Goal: Task Accomplishment & Management: Use online tool/utility

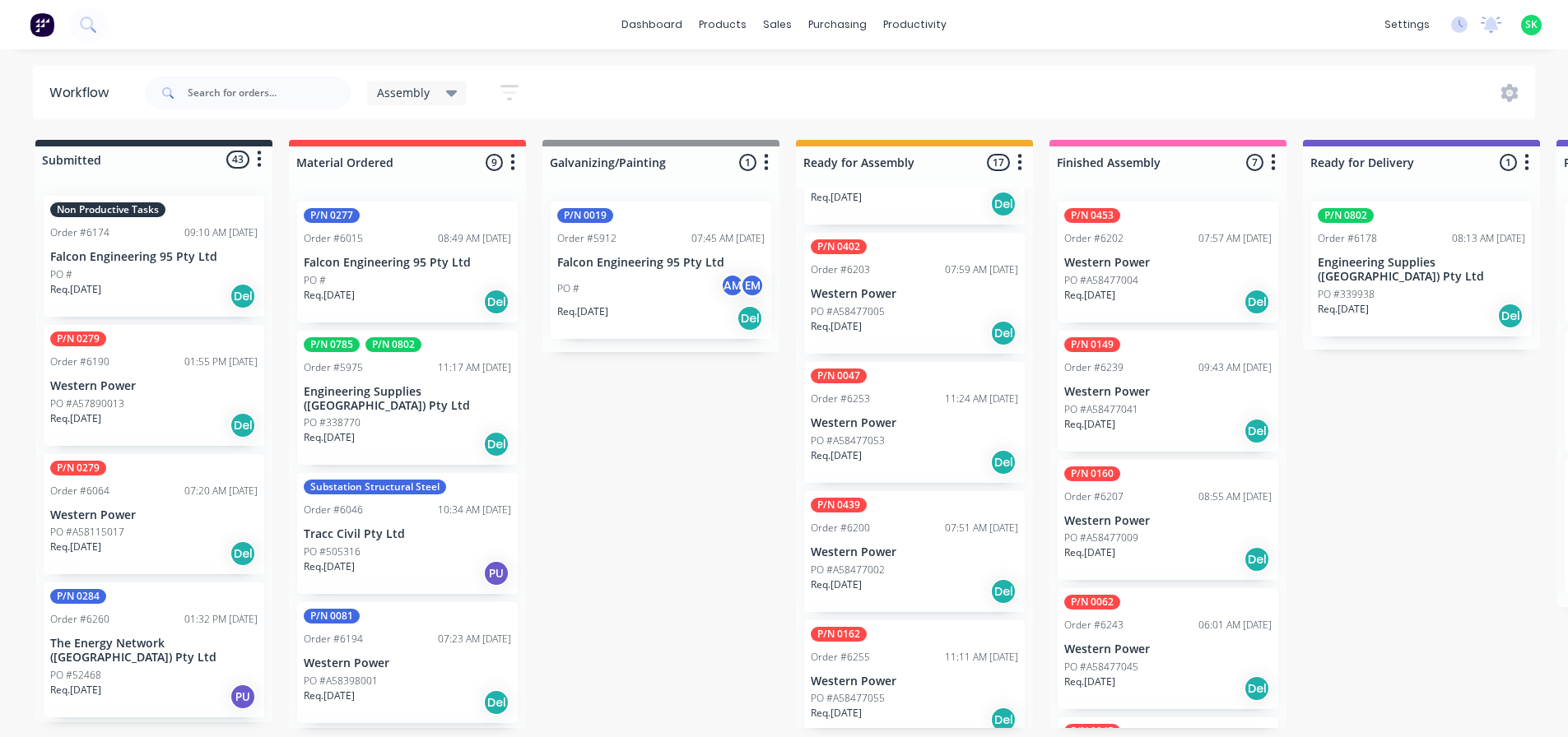
scroll to position [3, 0]
click at [889, 675] on p "Western Power" at bounding box center [914, 682] width 207 height 14
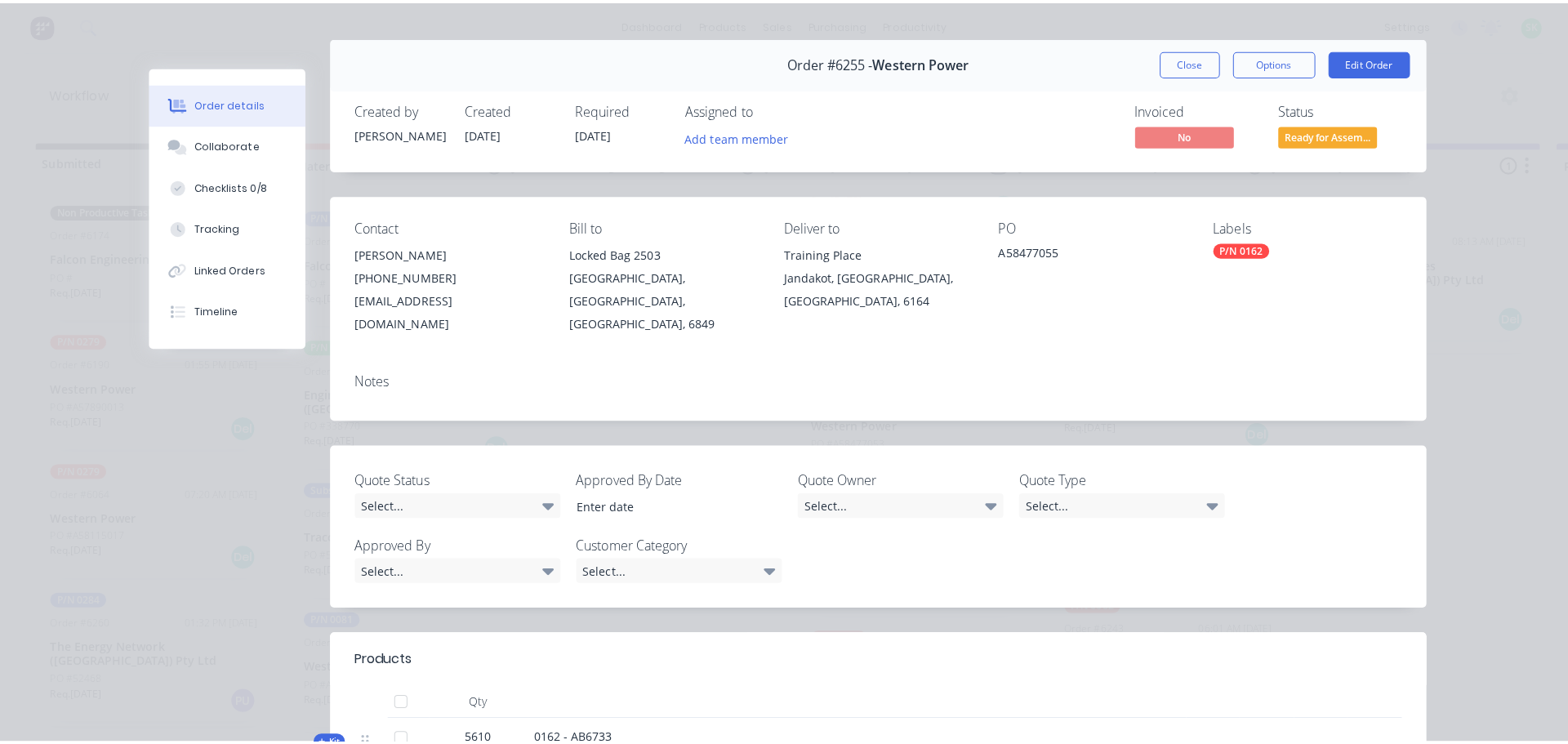
scroll to position [0, 0]
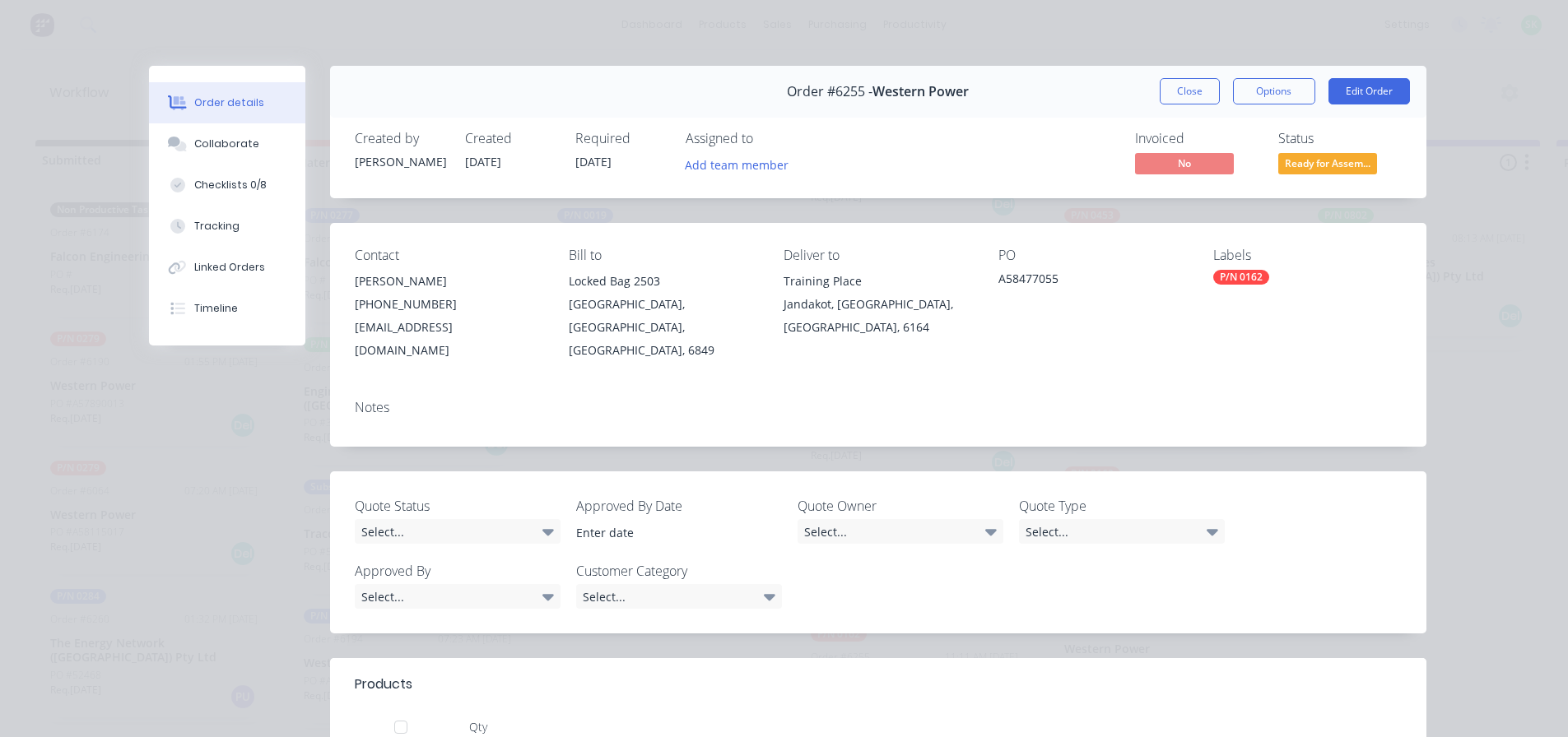
drag, startPoint x: 1194, startPoint y: 95, endPoint x: 1196, endPoint y: 103, distance: 8.2
click at [1194, 102] on button "Close" at bounding box center [1189, 91] width 60 height 26
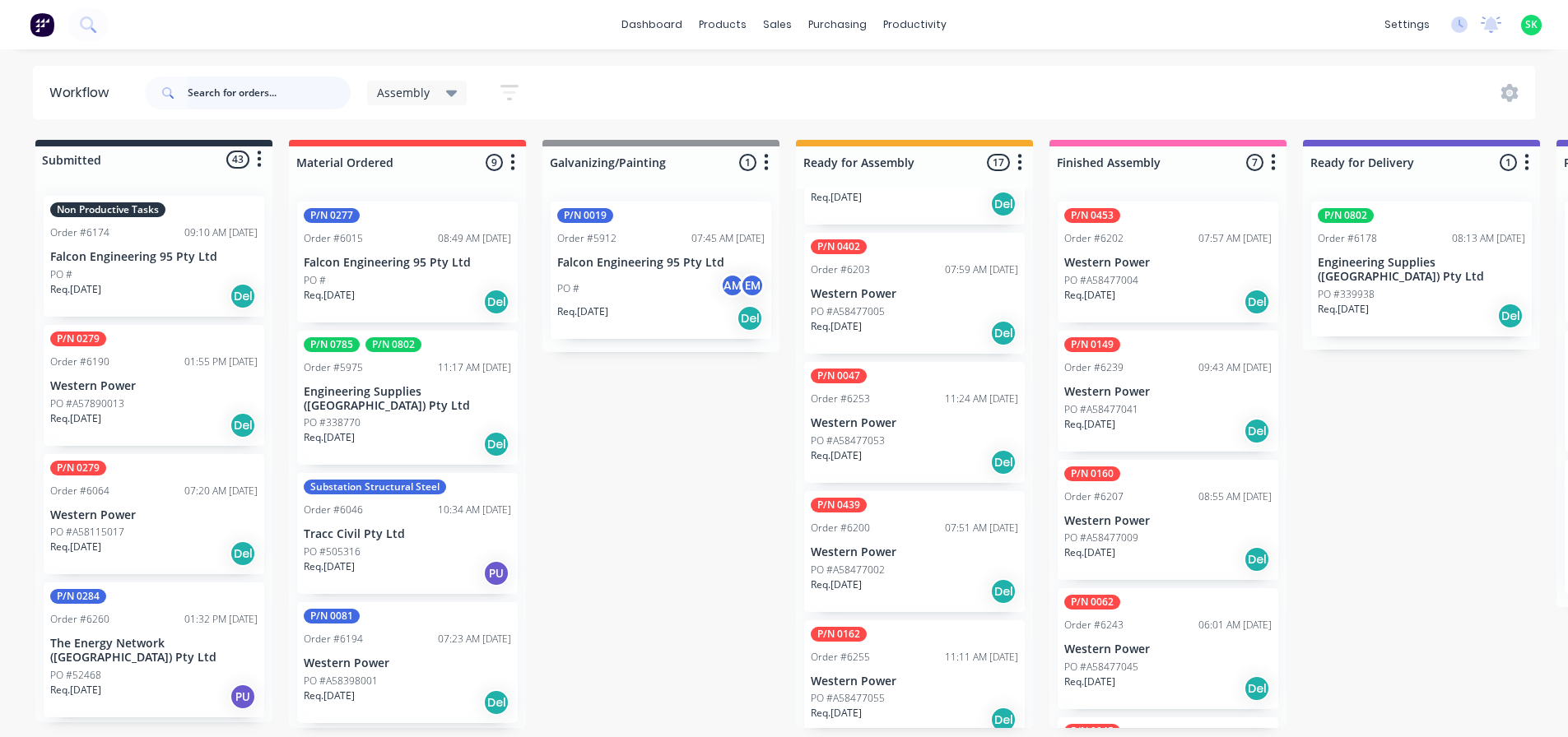
click at [278, 86] on input "text" at bounding box center [269, 92] width 163 height 33
click at [92, 25] on icon at bounding box center [86, 23] width 14 height 14
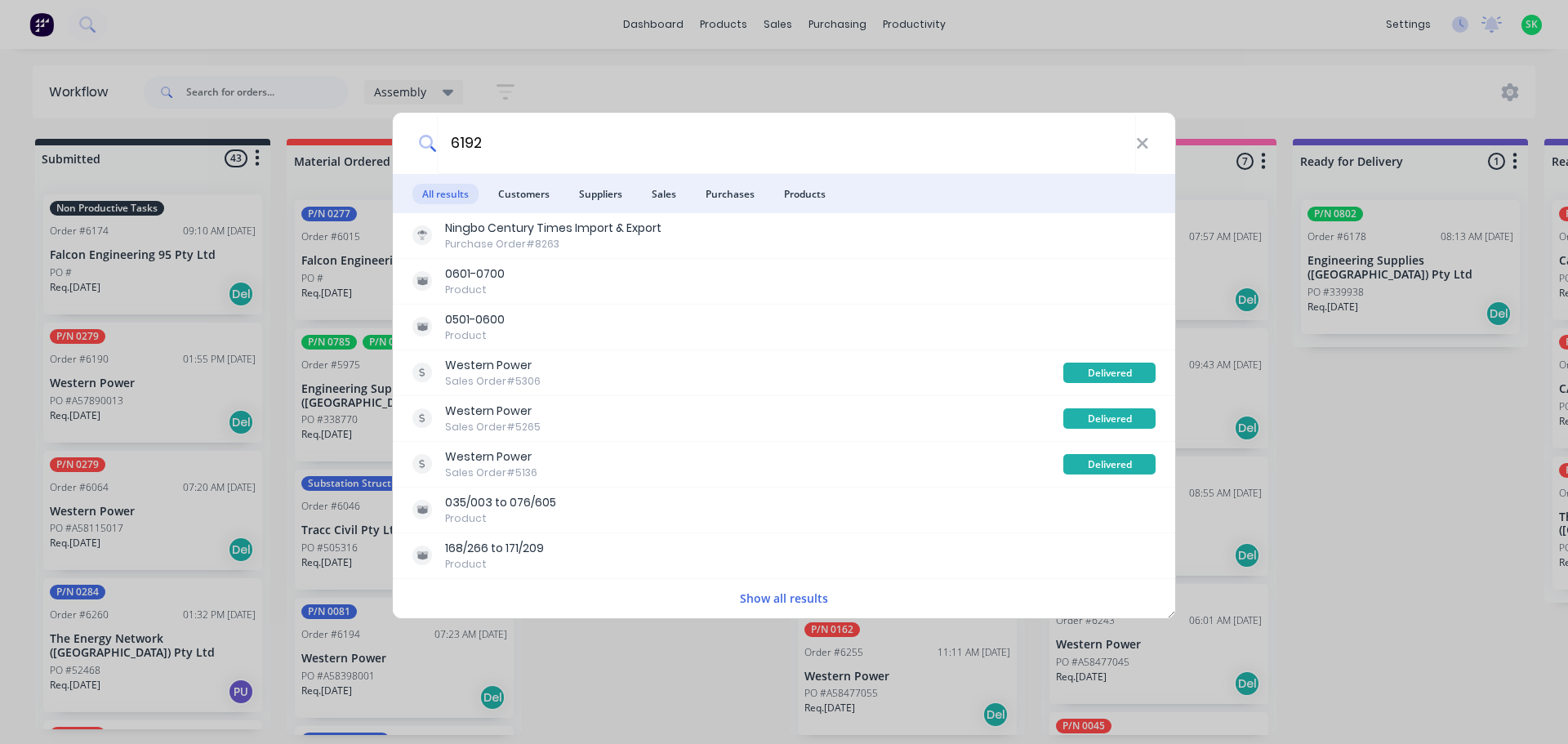
type input "6192"
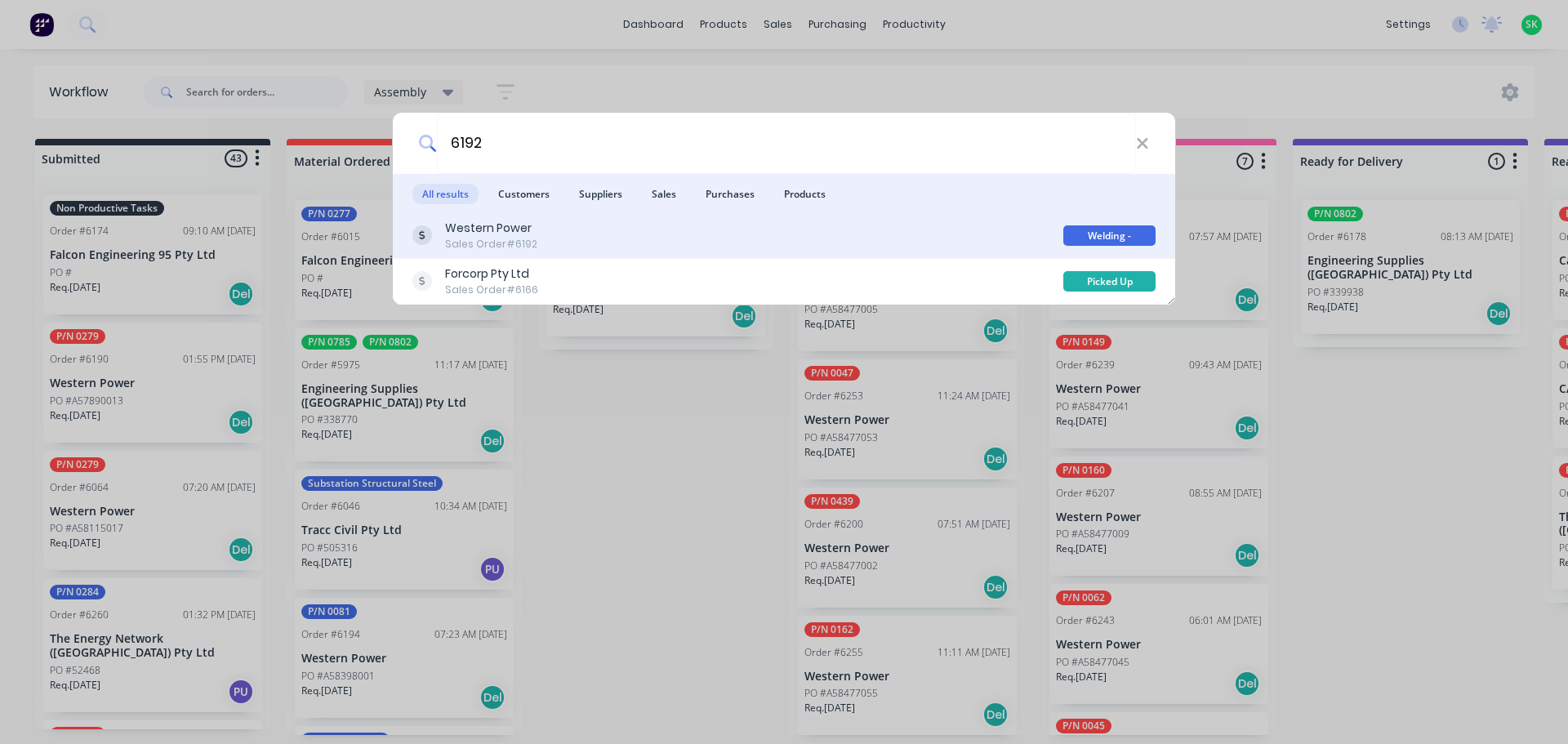
click at [534, 224] on div "Western Power Sales Order #6192" at bounding box center [737, 236] width 651 height 32
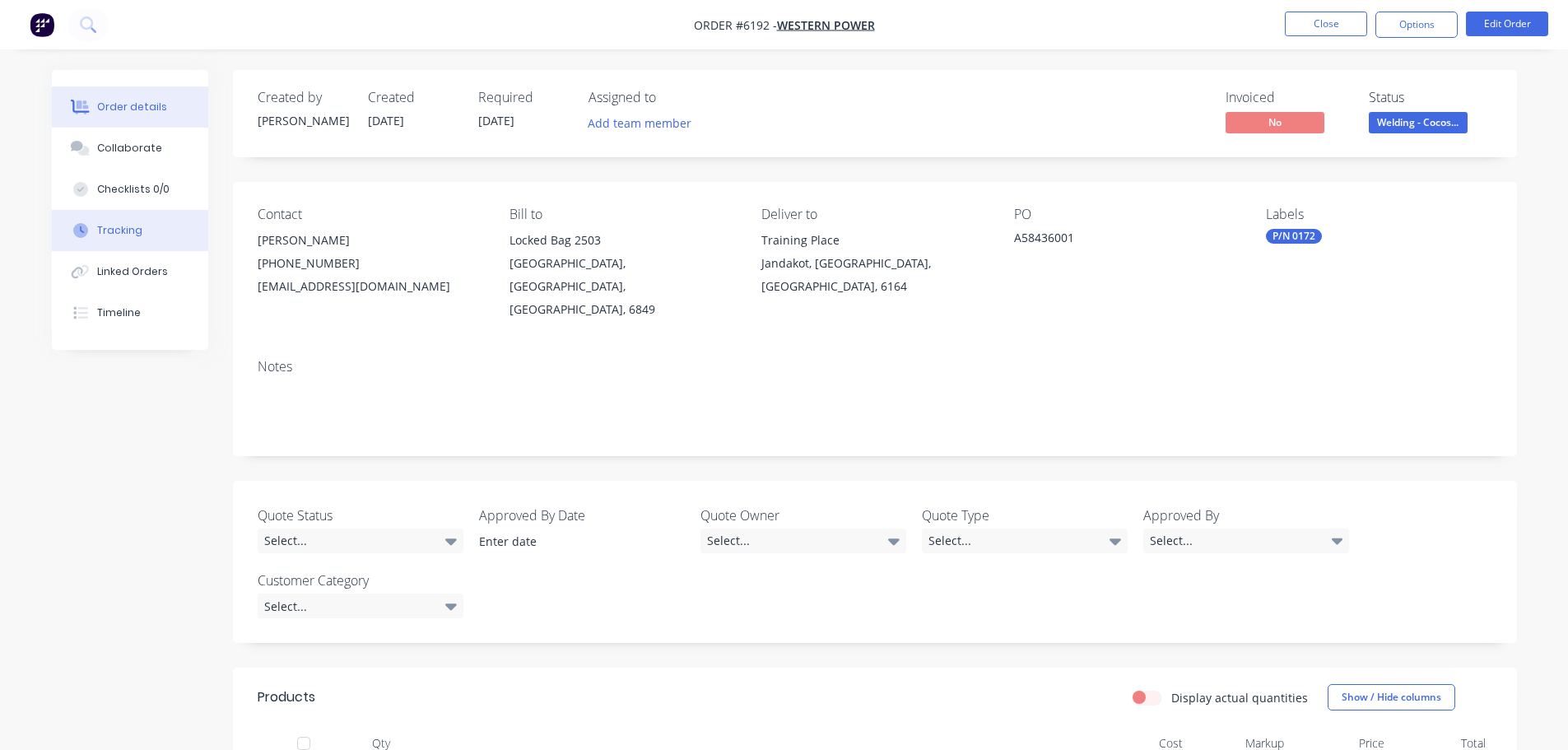
click at [133, 223] on div "Tracking" at bounding box center [119, 231] width 45 height 15
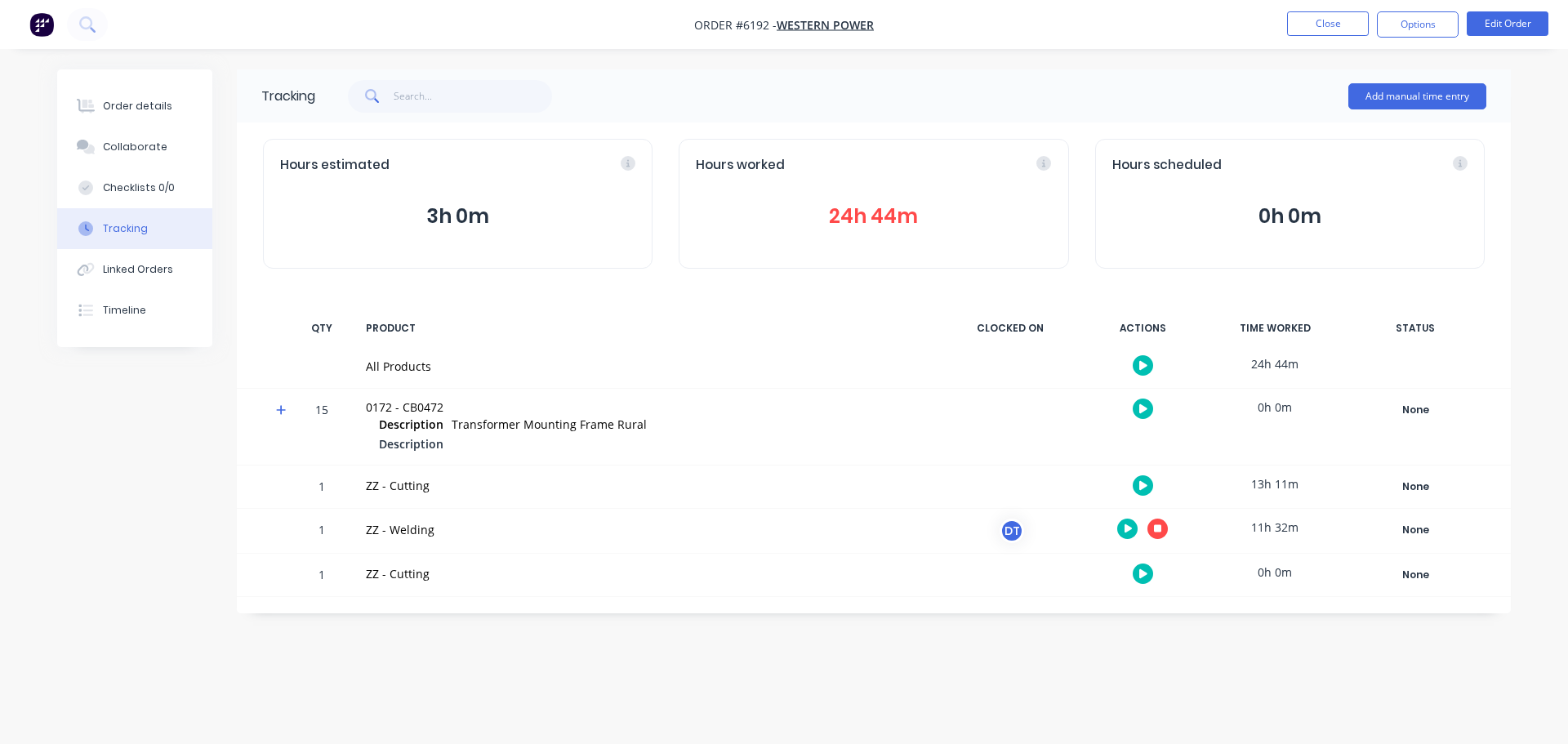
click at [1164, 523] on button "button" at bounding box center [1158, 529] width 20 height 20
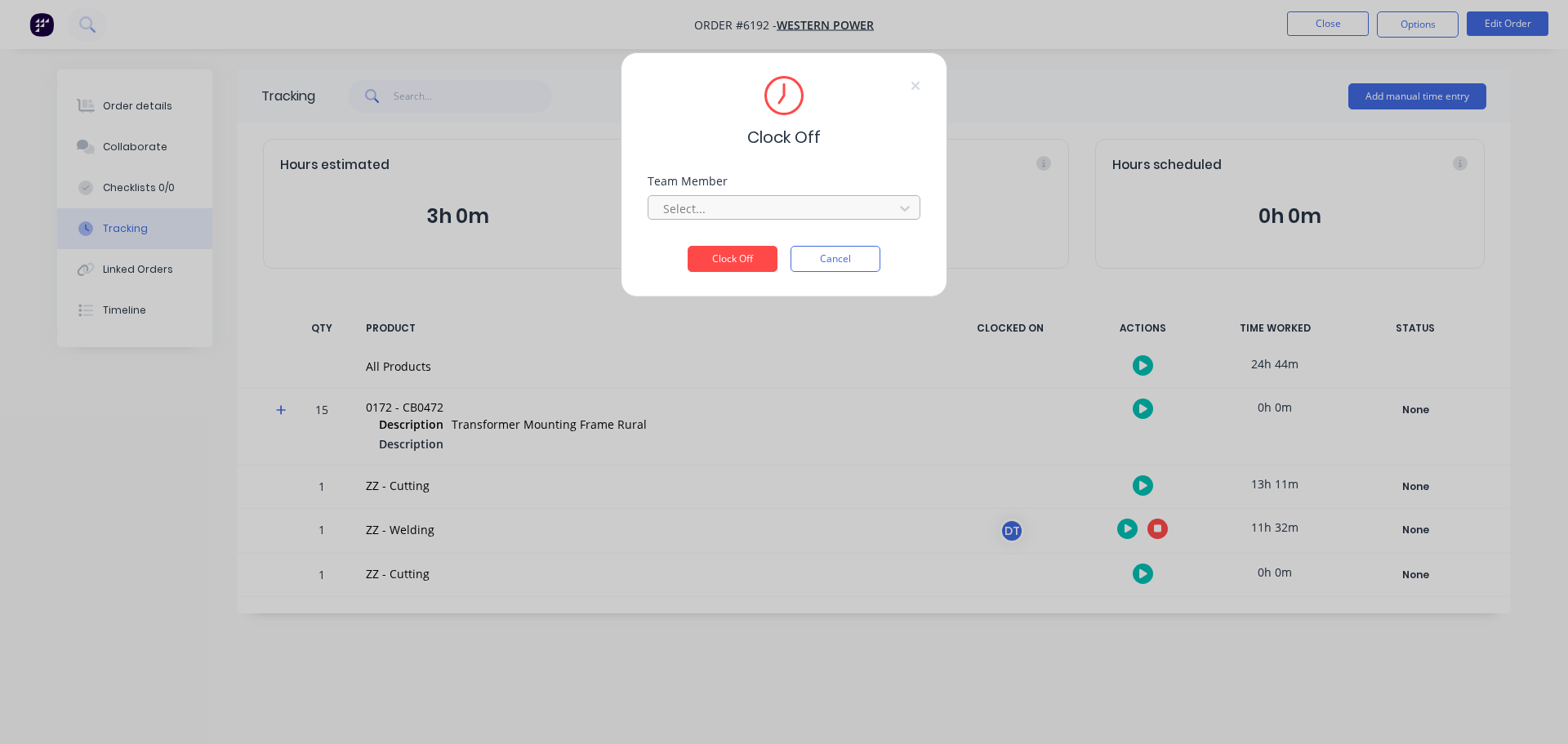
click at [723, 209] on div at bounding box center [774, 208] width 224 height 20
click at [679, 248] on div "[PERSON_NAME]" at bounding box center [784, 244] width 273 height 30
click at [781, 278] on div "Clock Off Team Member [PERSON_NAME] Clock Off Cancel" at bounding box center [784, 175] width 327 height 245
click at [729, 262] on button "Clock Off" at bounding box center [732, 259] width 90 height 26
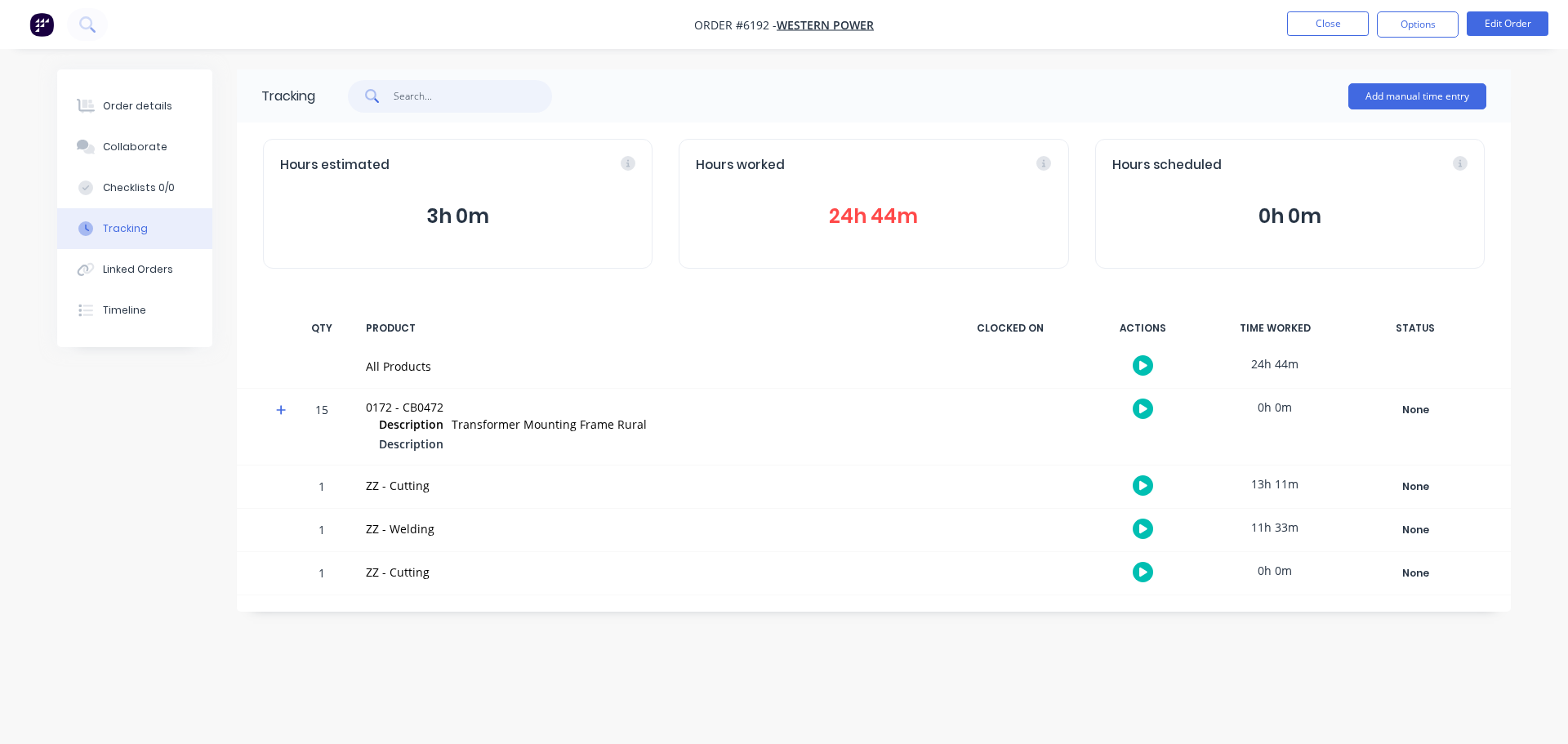
click at [415, 92] on input "text" at bounding box center [474, 96] width 160 height 33
click at [72, 14] on button at bounding box center [87, 24] width 41 height 33
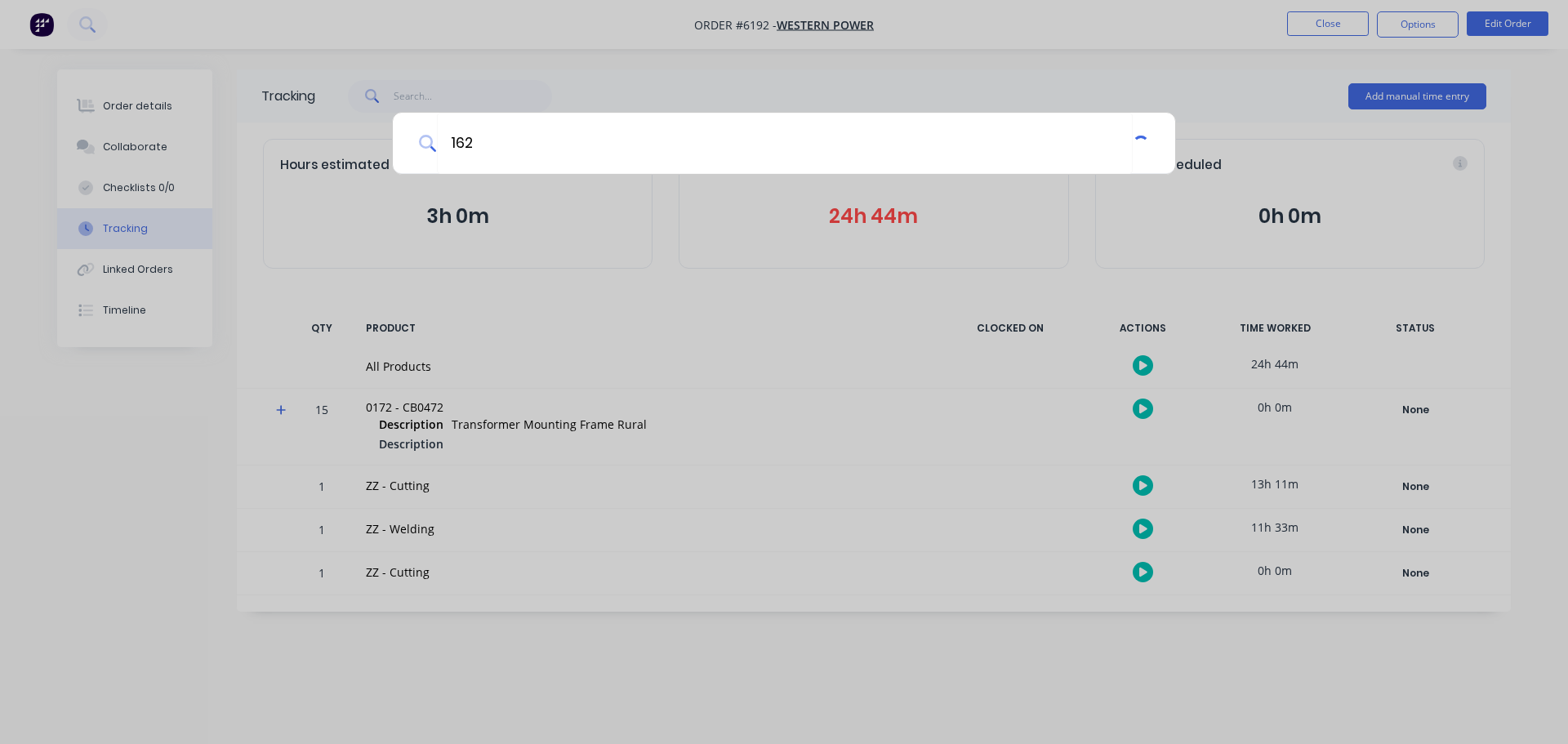
type input "162"
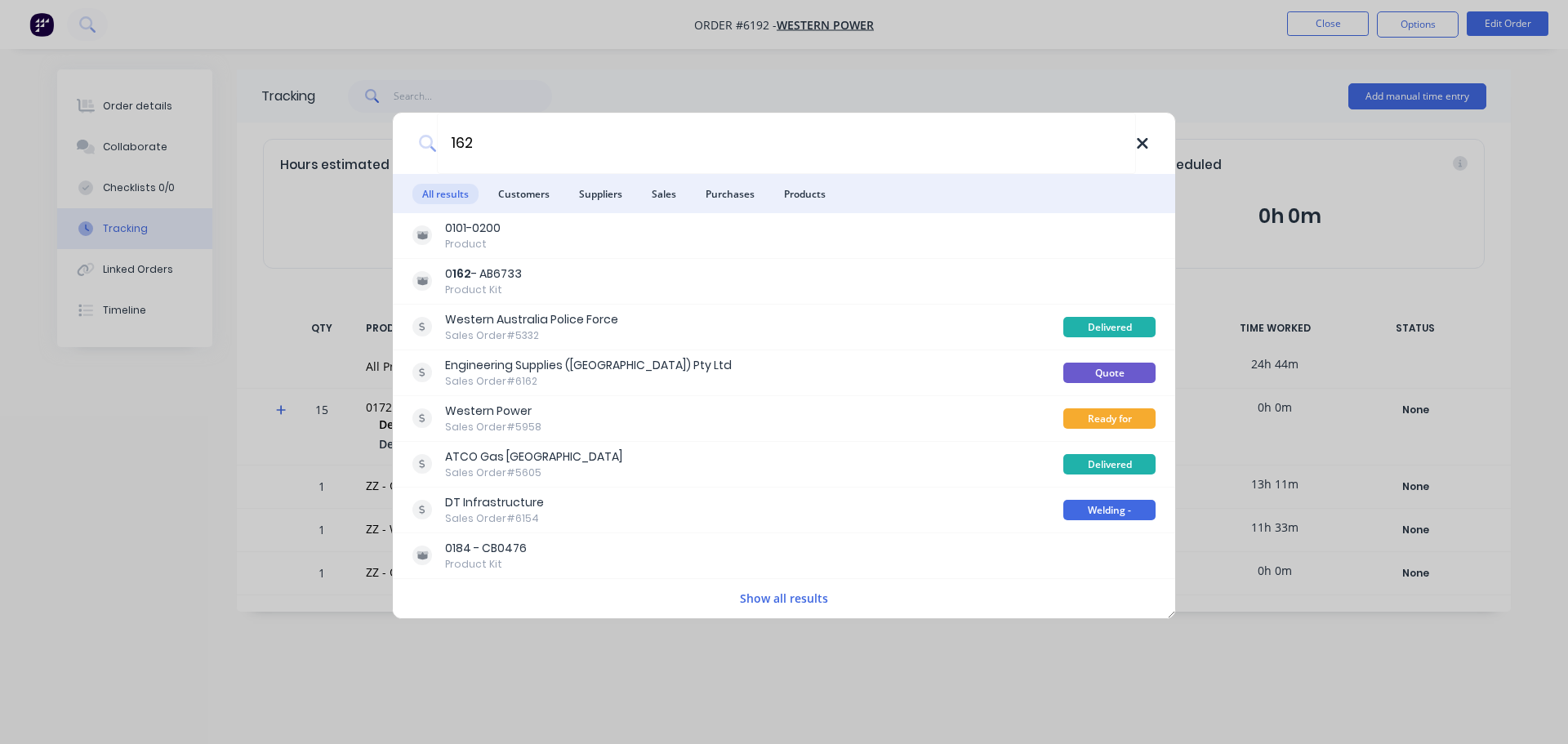
click at [1137, 141] on icon at bounding box center [1143, 143] width 13 height 18
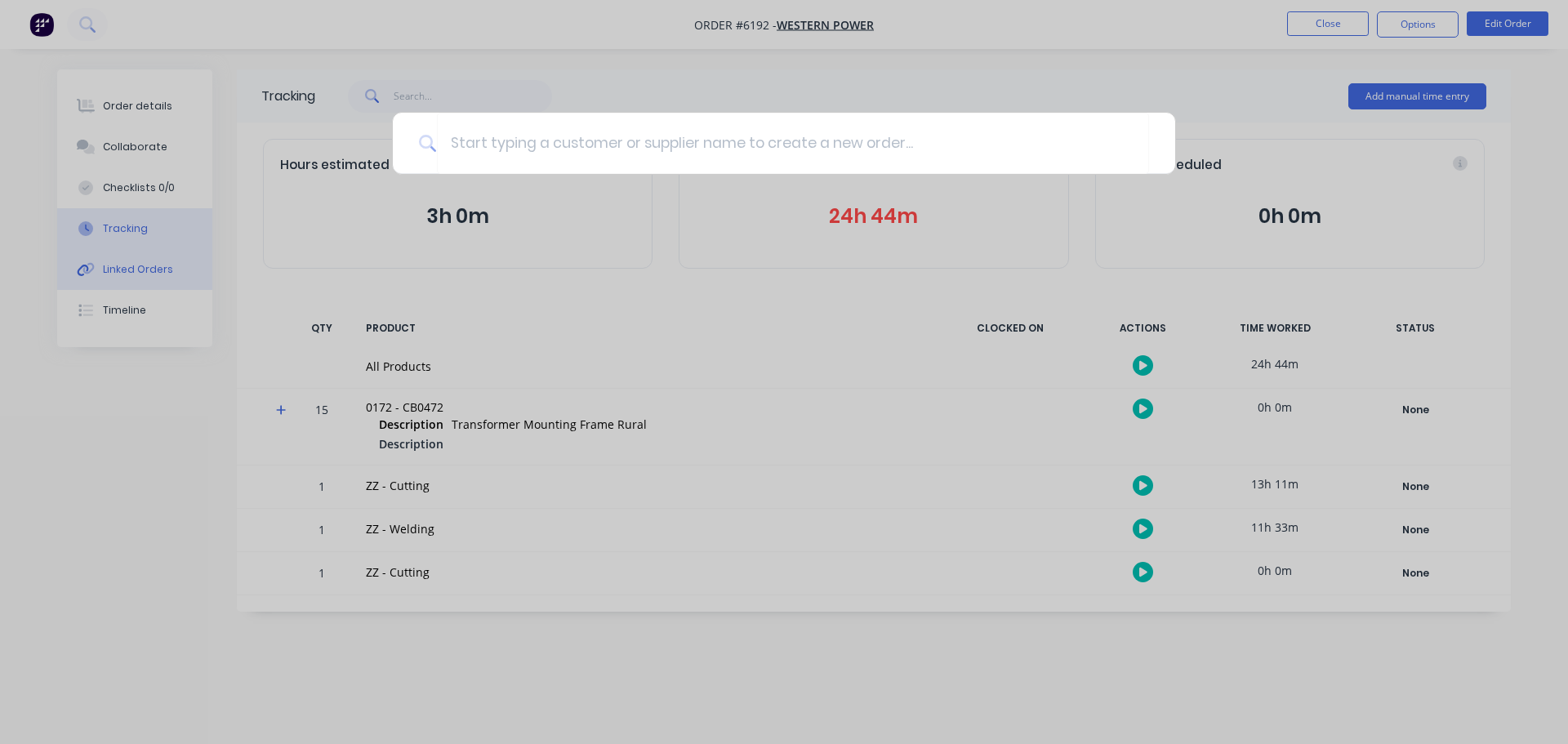
drag, startPoint x: 129, startPoint y: 279, endPoint x: 174, endPoint y: 267, distance: 46.6
click at [132, 280] on div at bounding box center [784, 372] width 1568 height 744
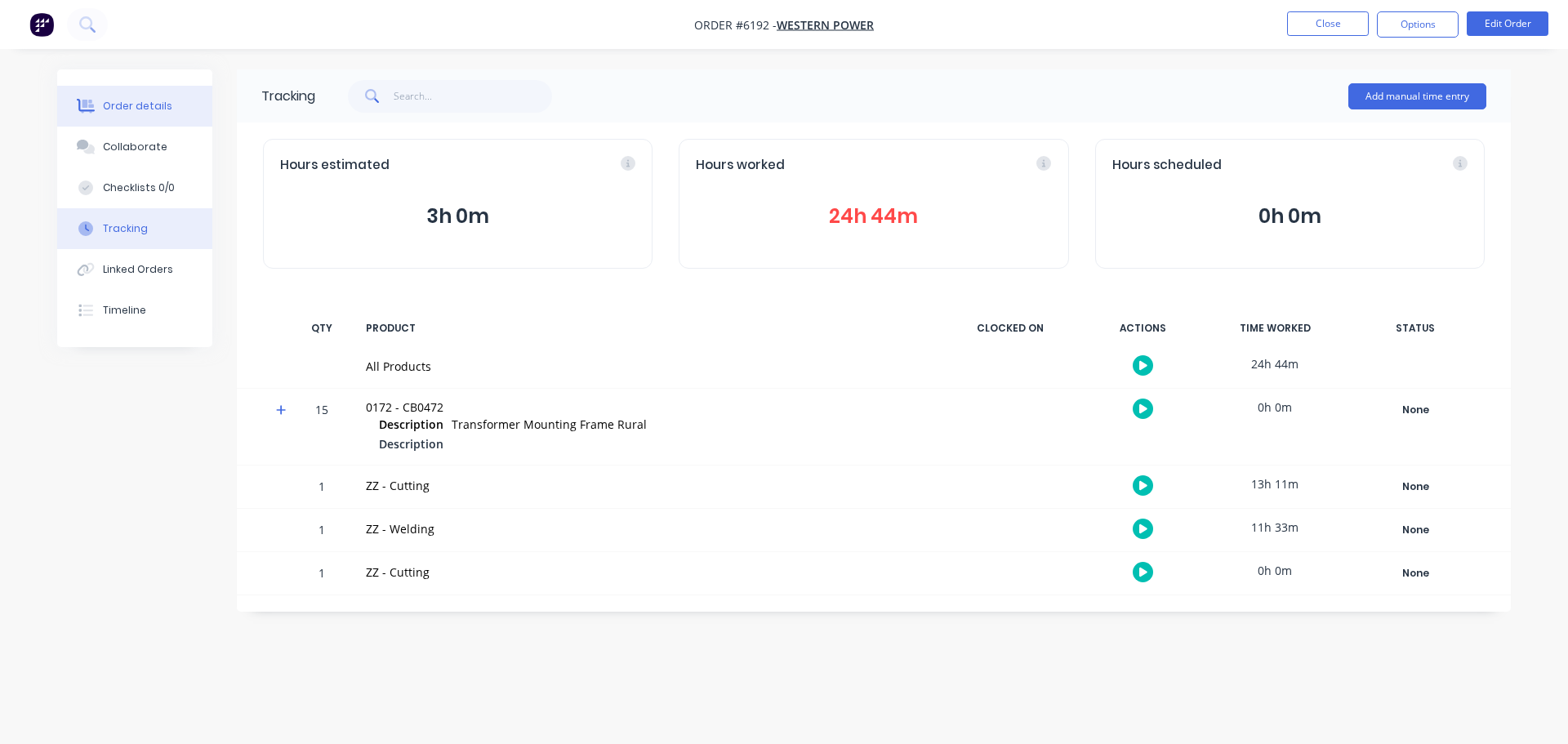
click at [144, 104] on div "Order details" at bounding box center [138, 107] width 70 height 15
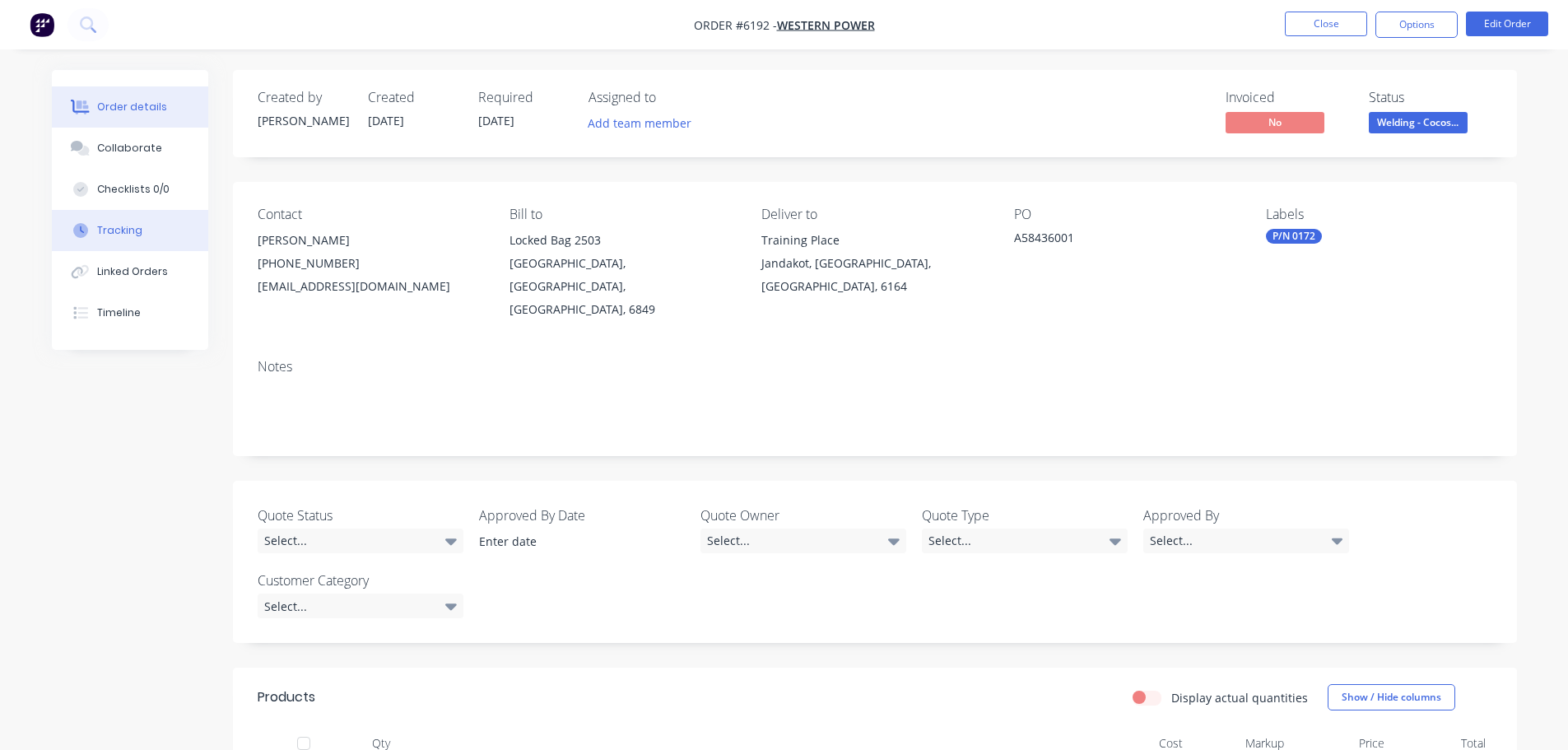
click at [140, 229] on button "Tracking" at bounding box center [129, 230] width 157 height 41
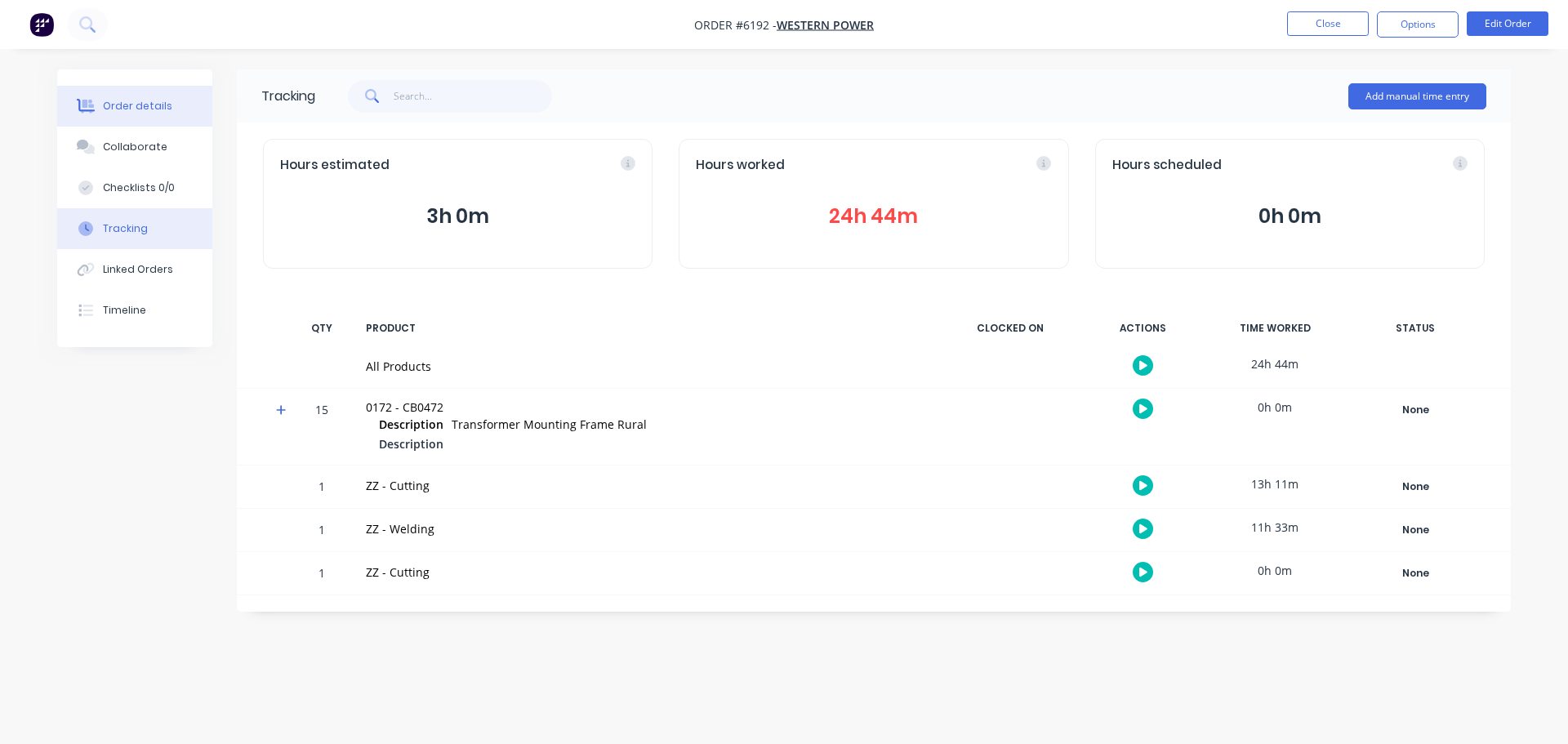
click at [119, 99] on button "Order details" at bounding box center [134, 106] width 155 height 41
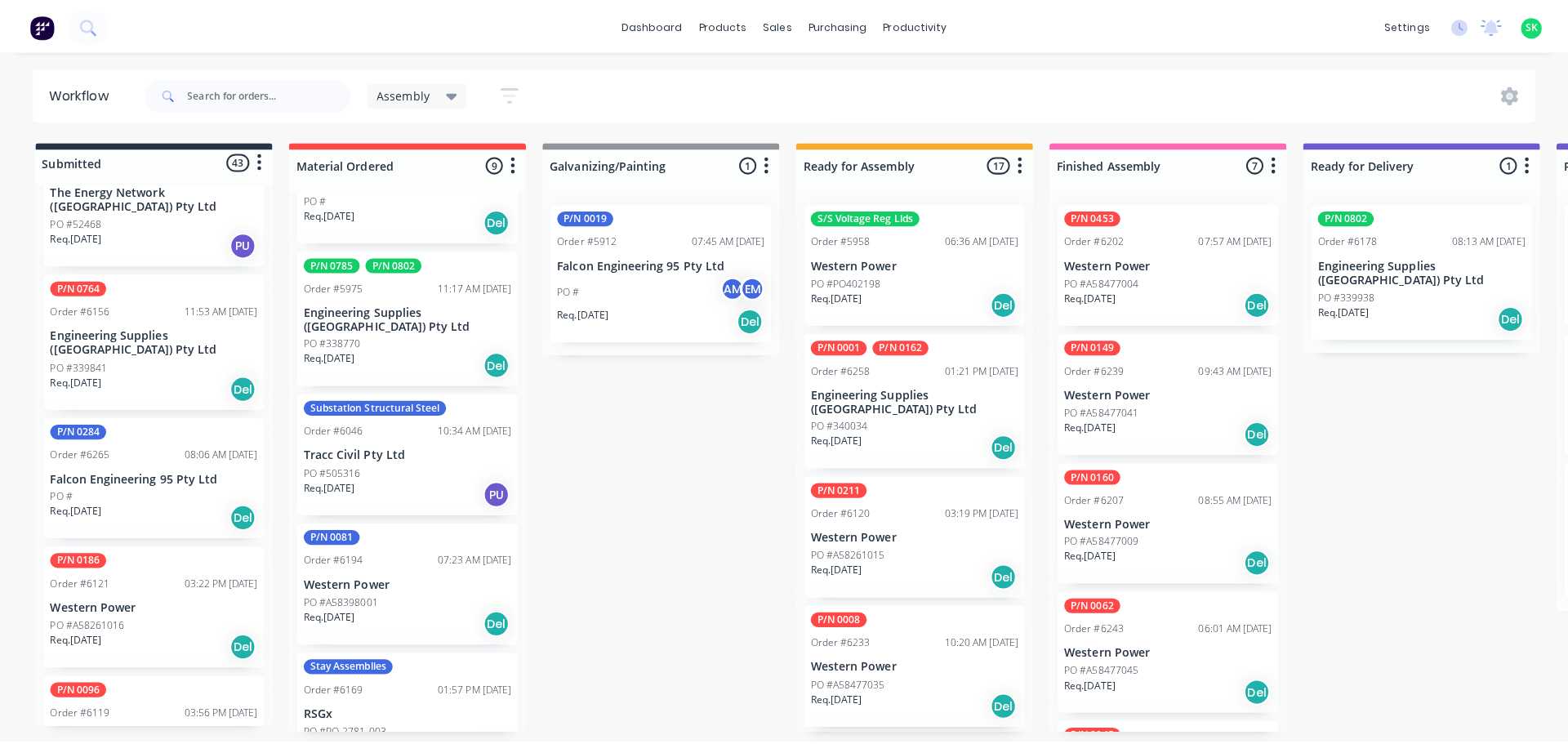
scroll to position [490, 0]
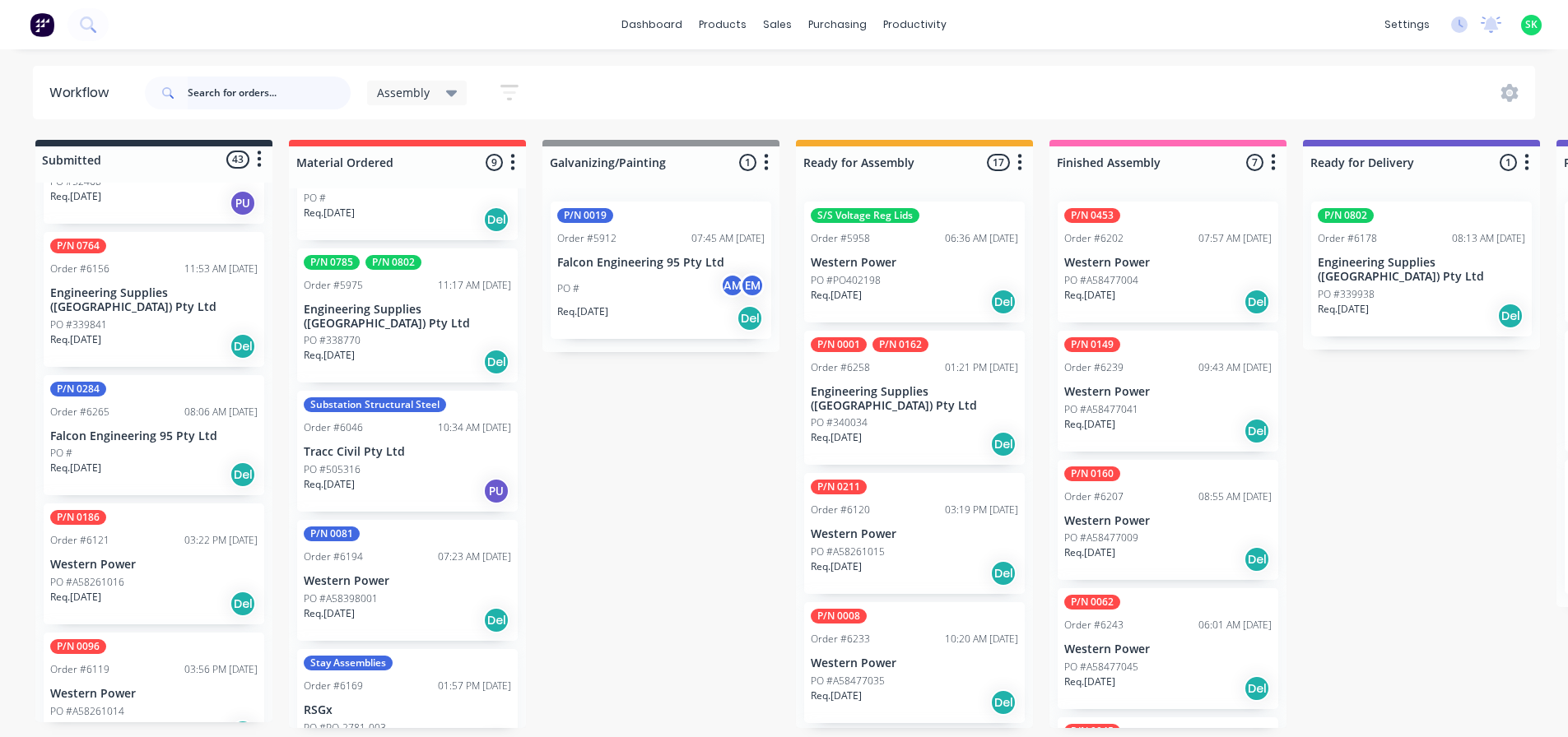
click at [261, 100] on input "text" at bounding box center [269, 92] width 163 height 33
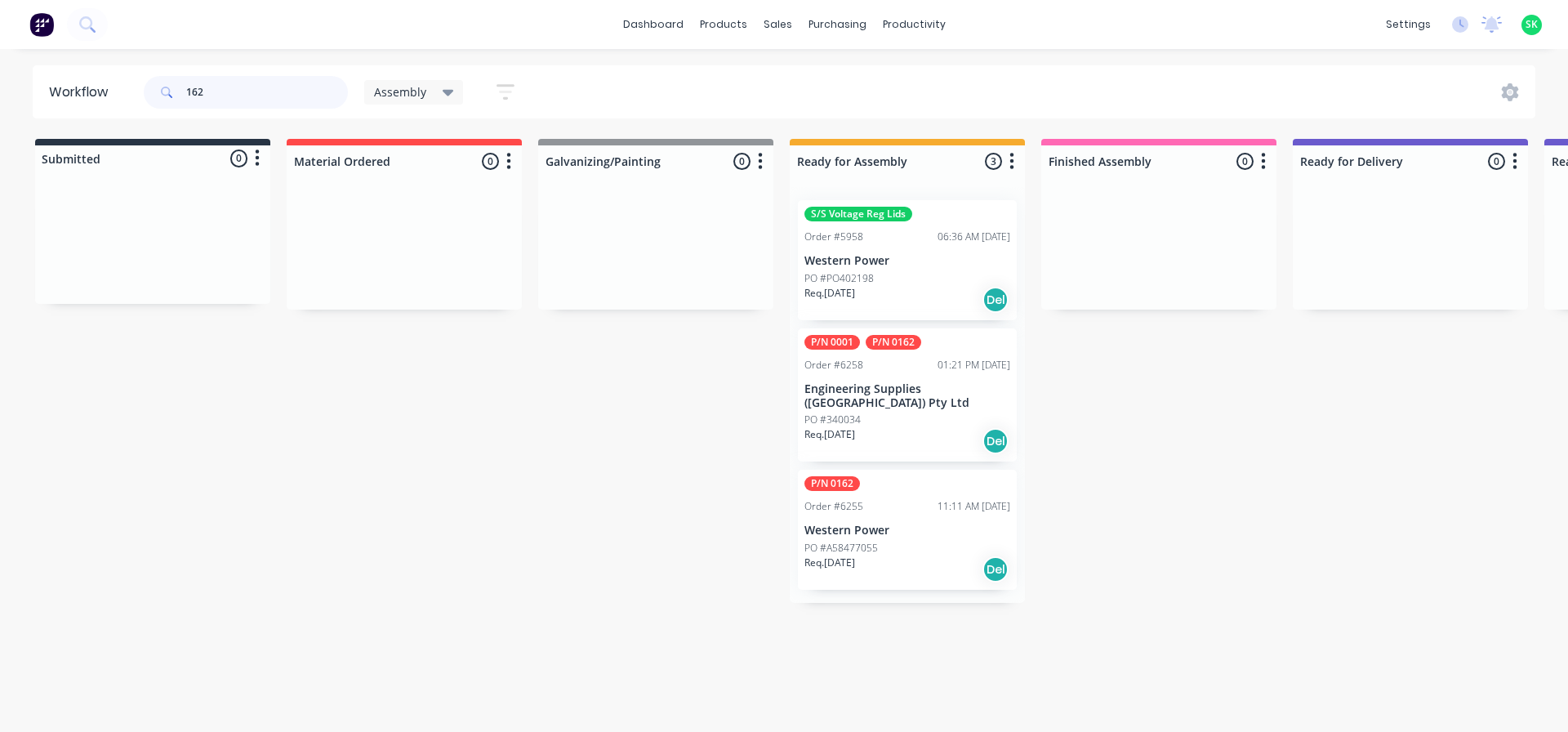
type input "162"
click at [890, 556] on div "Req. 16/11/25 Del" at bounding box center [907, 569] width 206 height 28
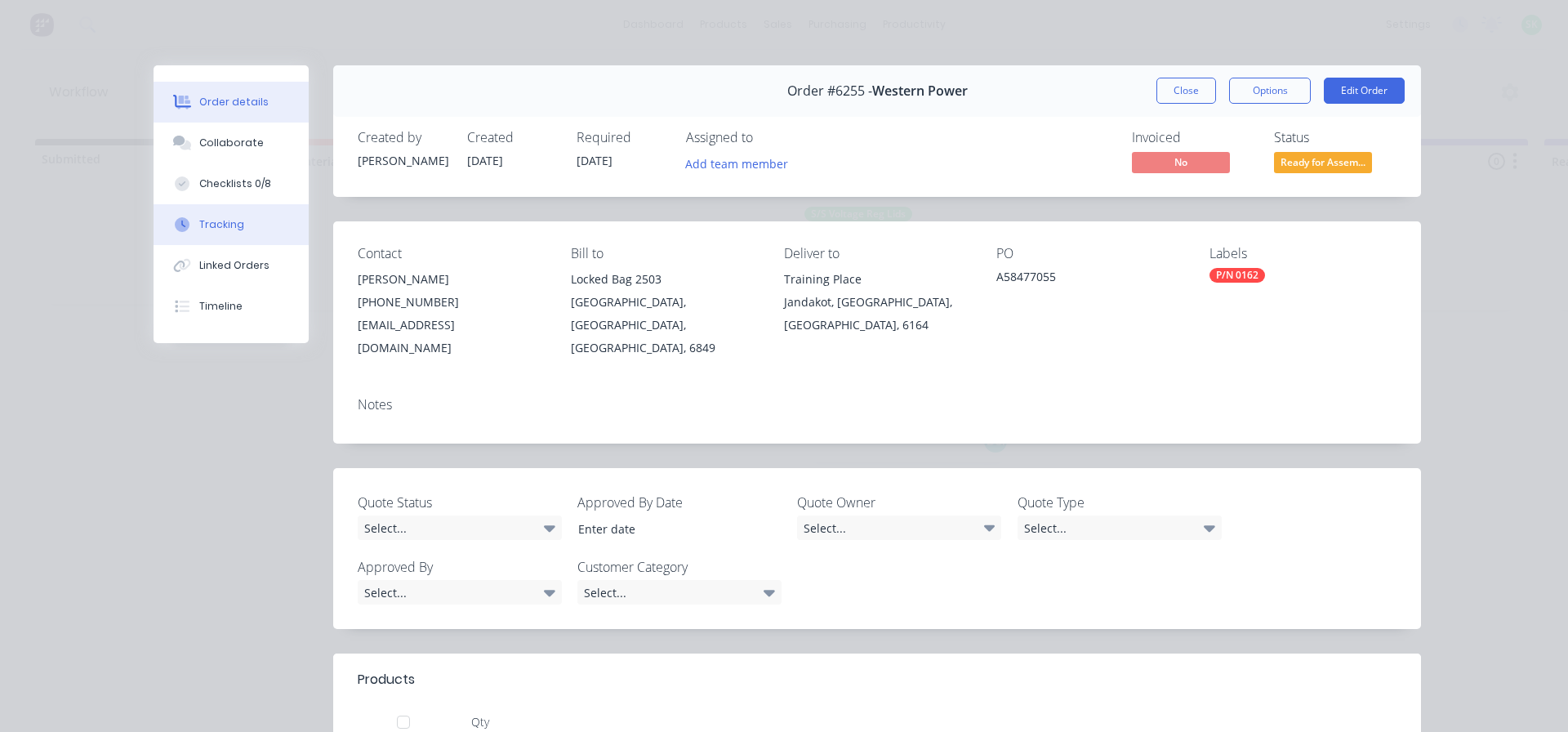
click at [237, 230] on button "Tracking" at bounding box center [231, 224] width 155 height 41
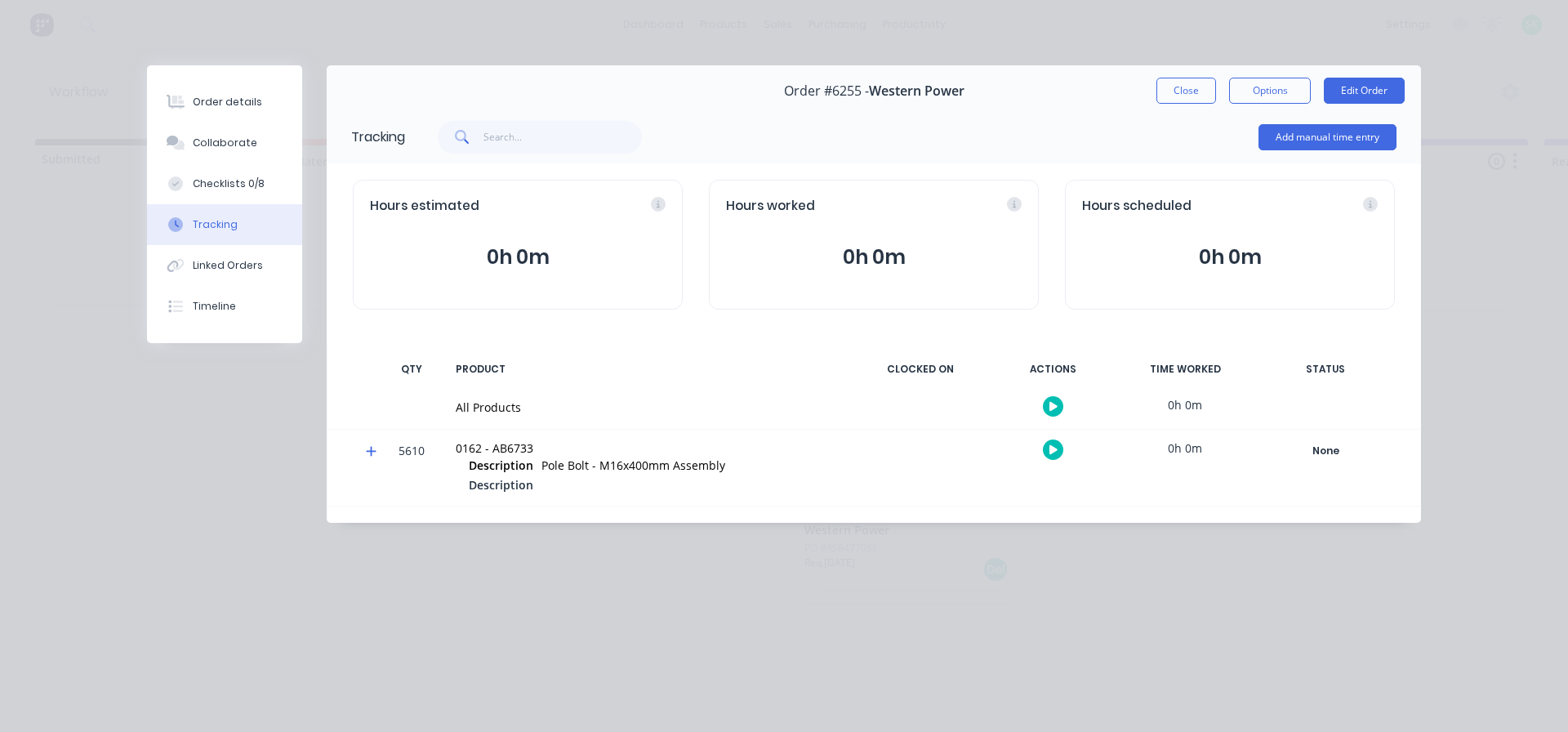
click at [1048, 450] on button "button" at bounding box center [1053, 450] width 20 height 20
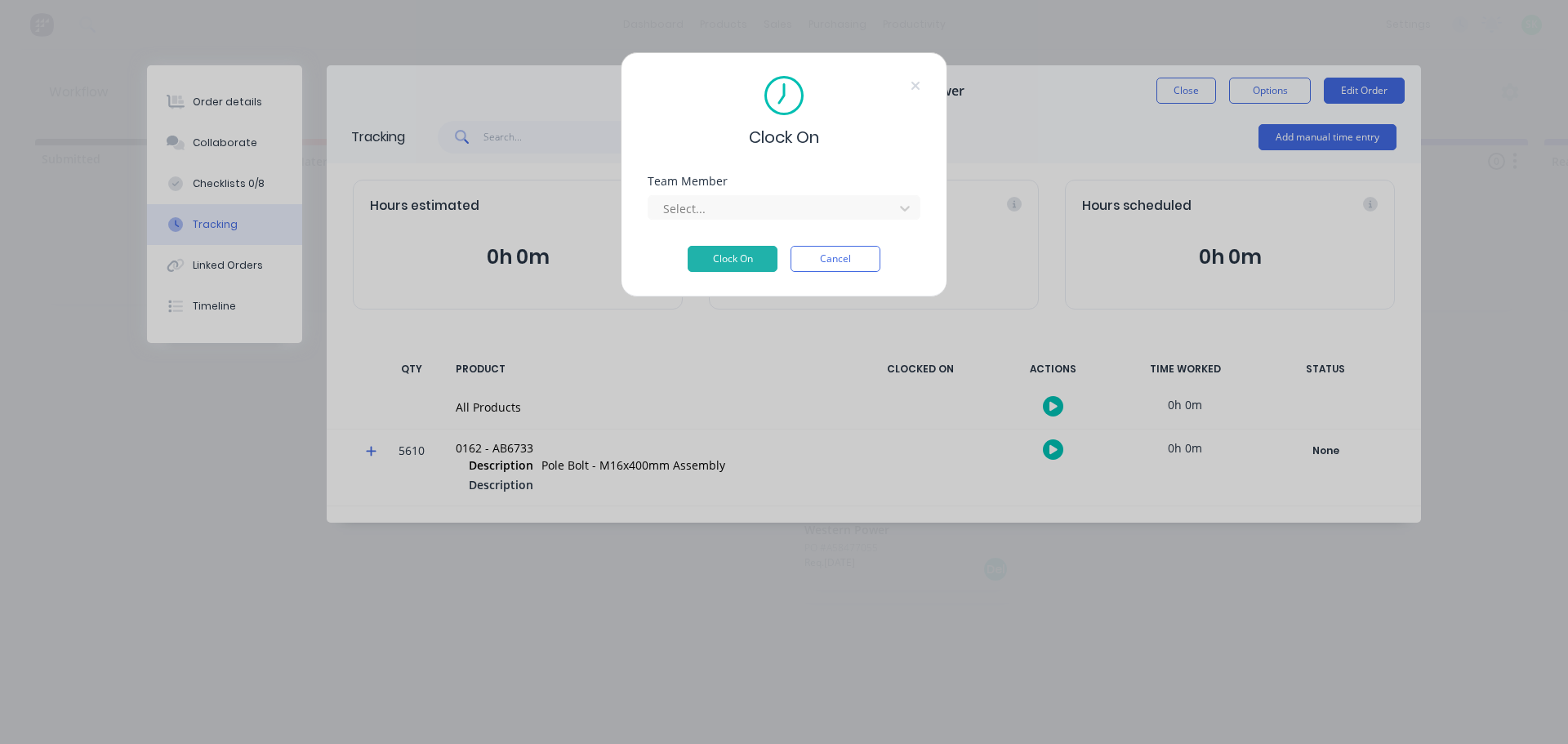
click at [726, 223] on div "Team Member Select..." at bounding box center [784, 211] width 273 height 71
click at [727, 202] on div at bounding box center [774, 208] width 224 height 20
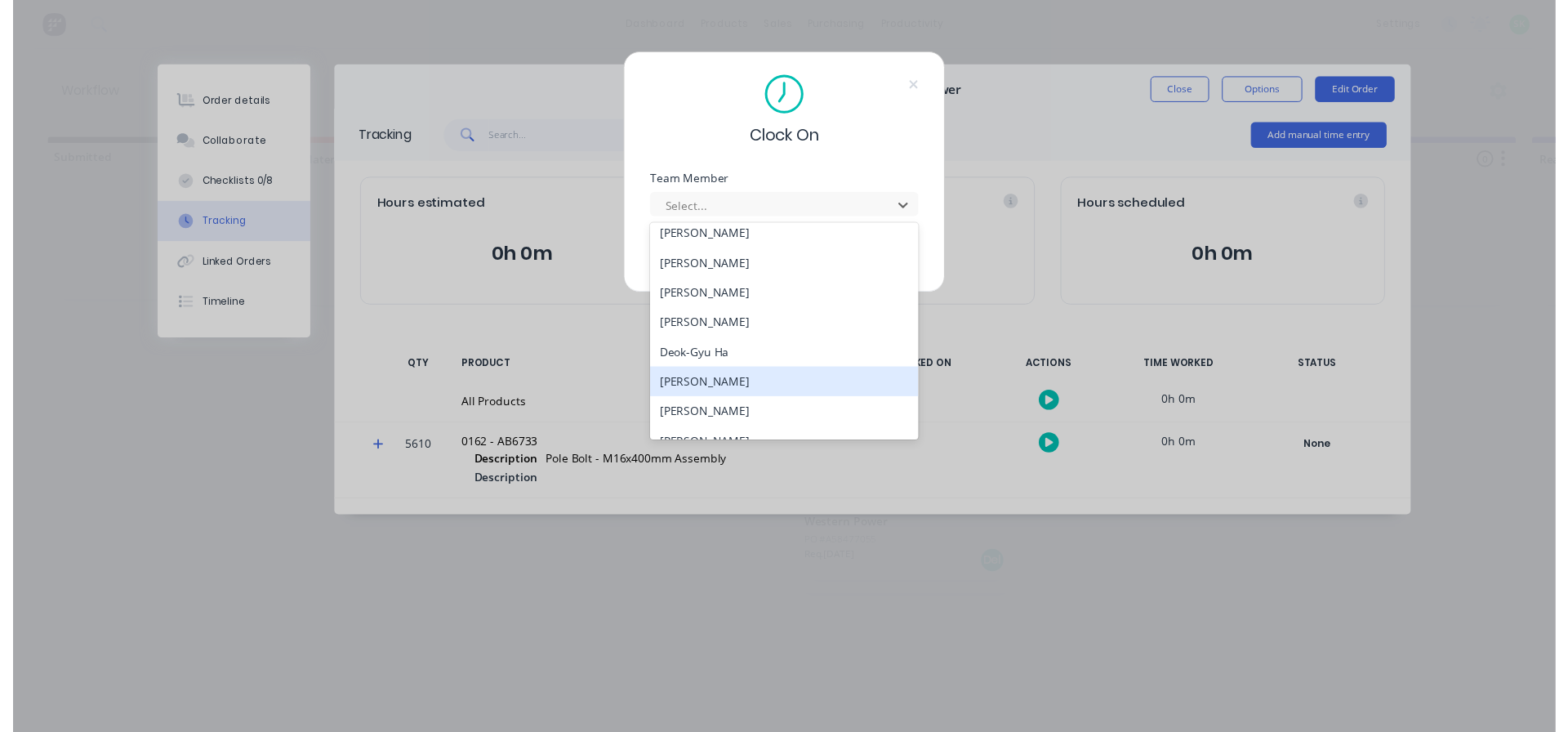
scroll to position [250, 0]
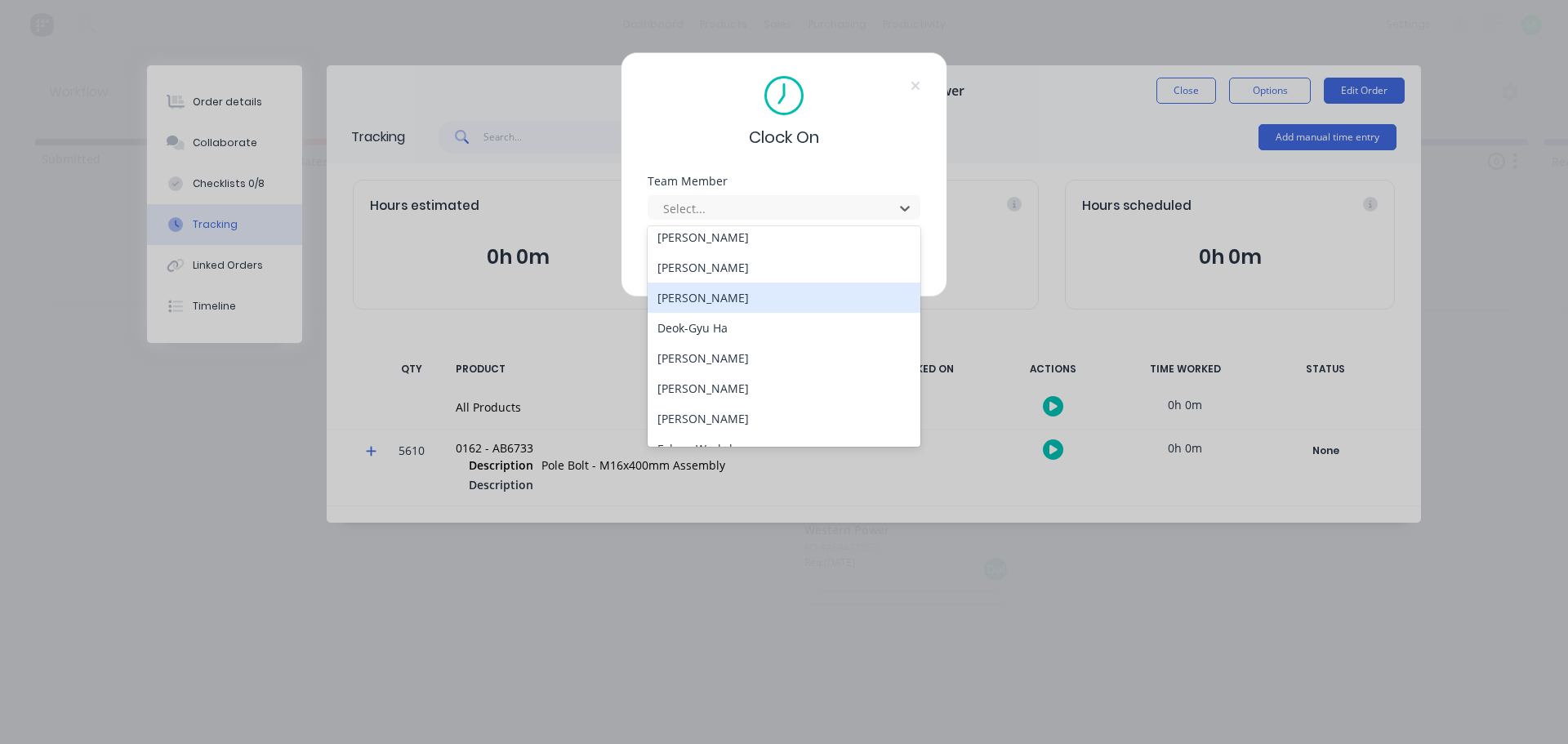
click at [739, 312] on div "[PERSON_NAME]" at bounding box center [784, 298] width 273 height 30
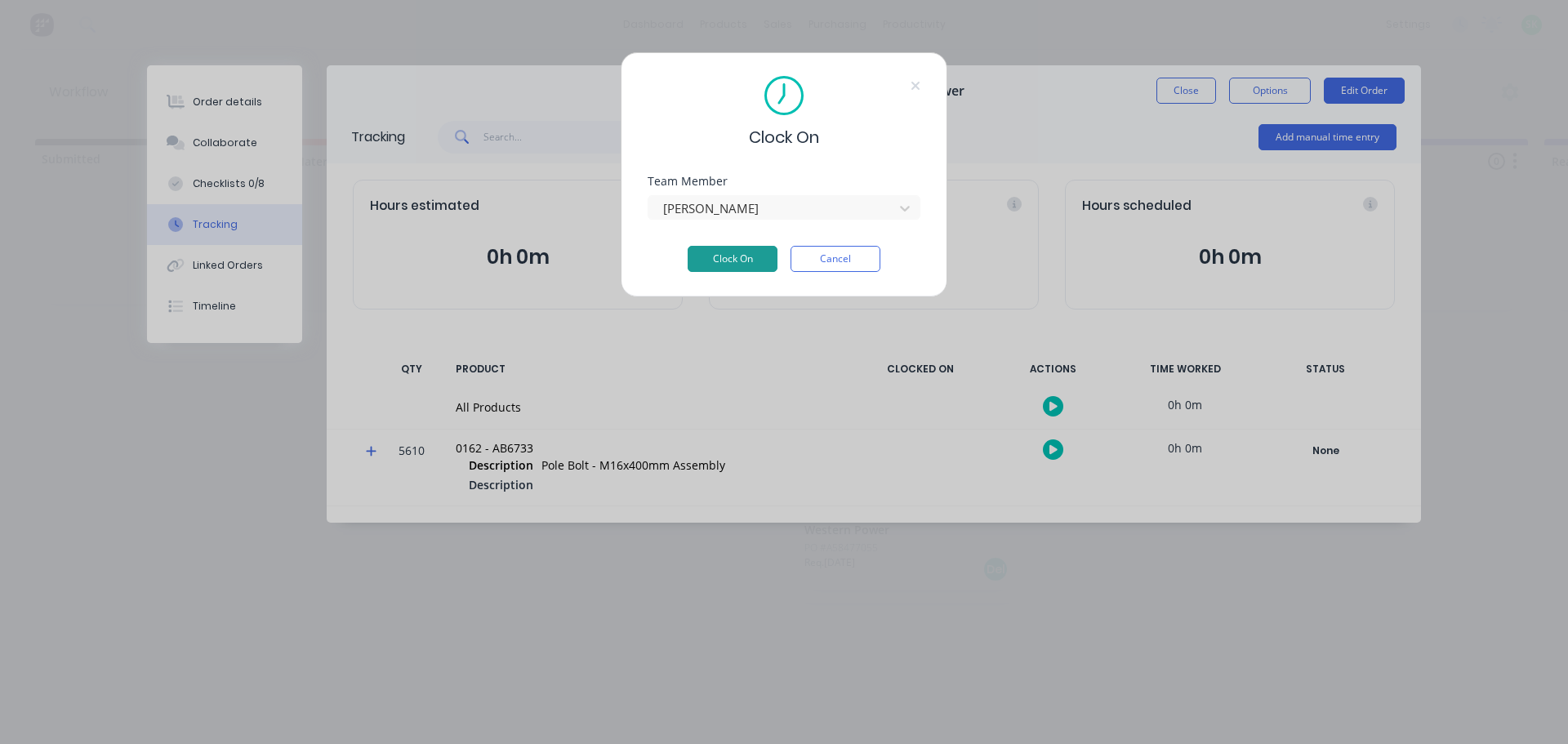
click at [747, 268] on button "Clock On" at bounding box center [732, 259] width 90 height 26
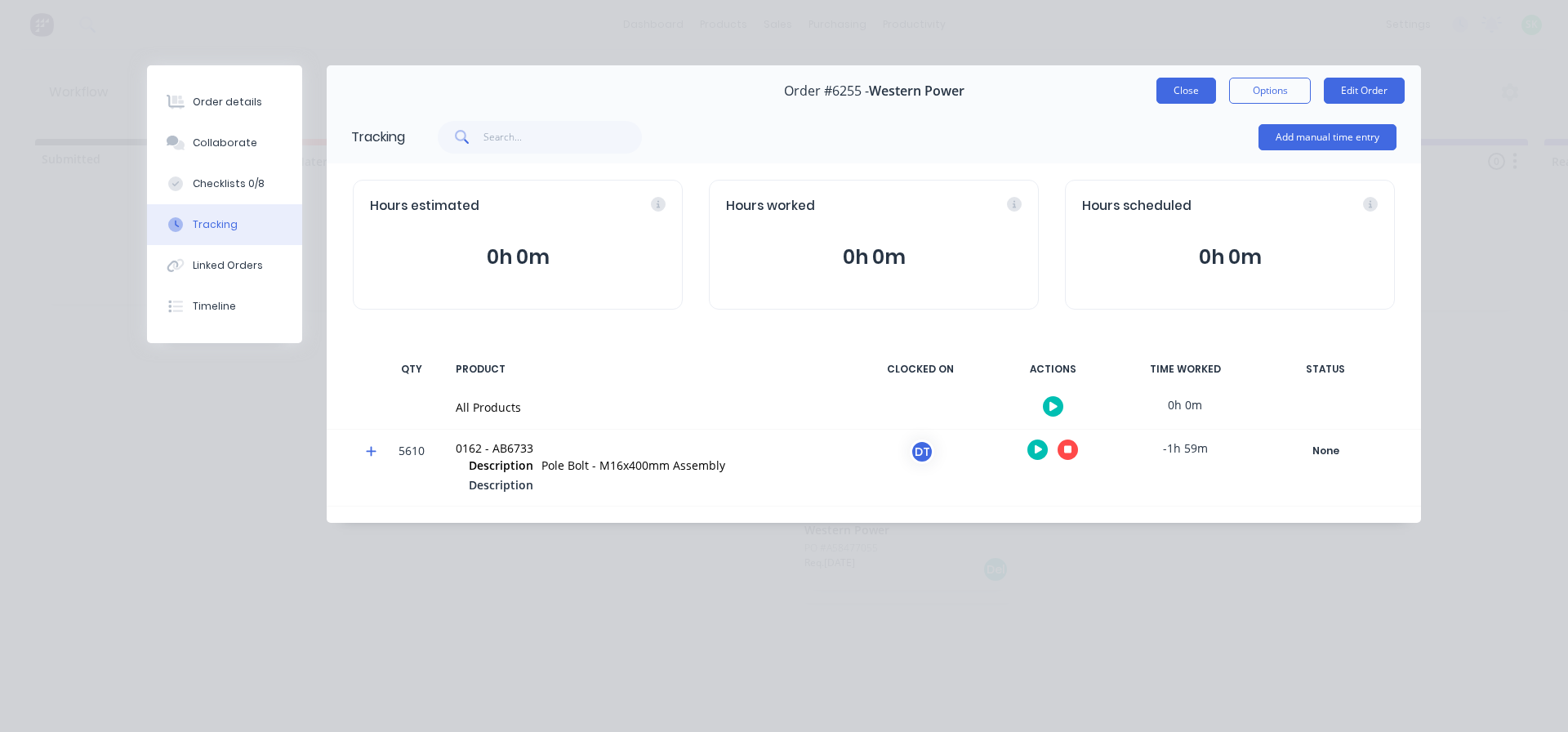
click at [1172, 89] on button "Close" at bounding box center [1186, 90] width 60 height 26
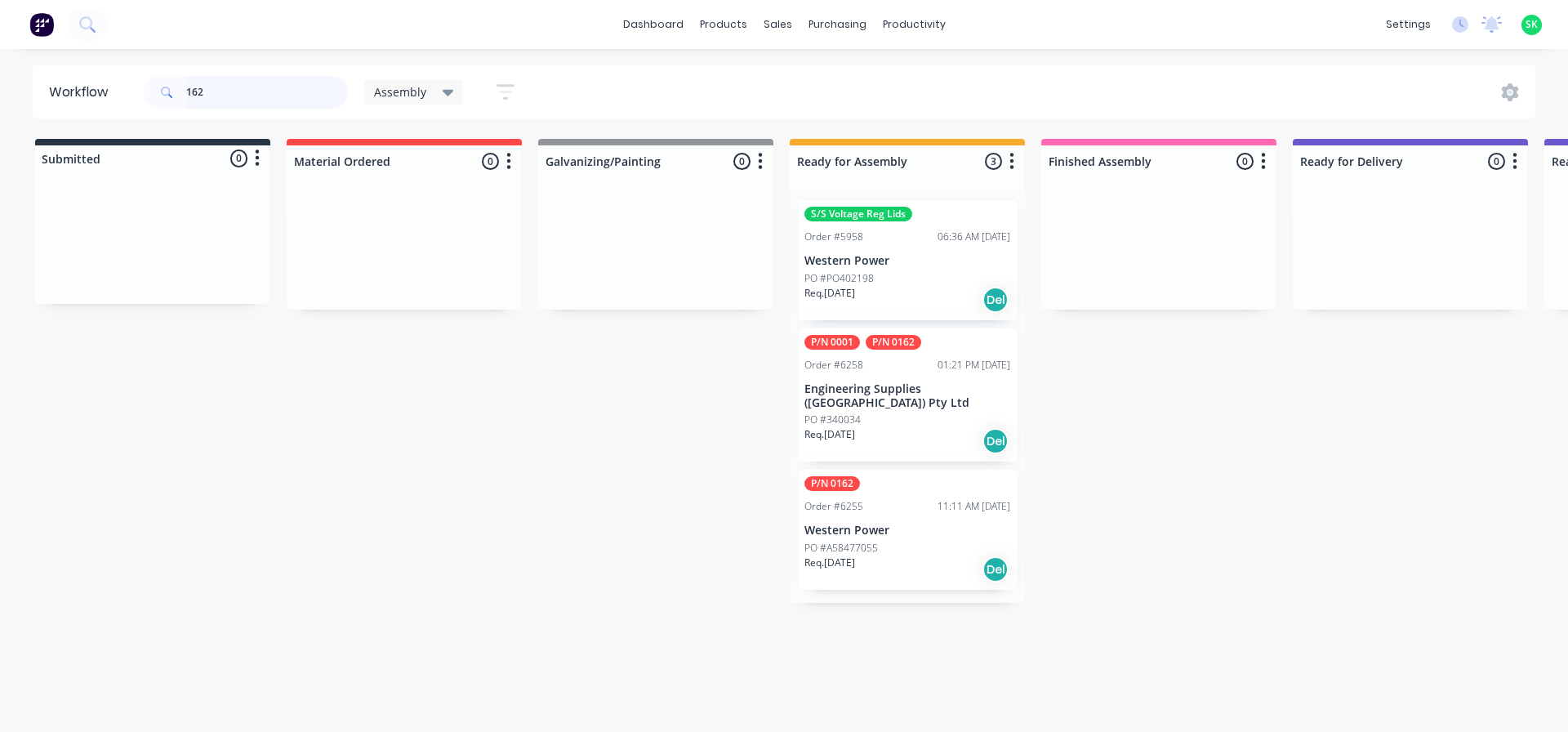
click at [912, 548] on div "S/S Voltage Reg Lids Order #5958 06:36 AM 25/08/25 Western Power PO #PO402198 R…" at bounding box center [908, 395] width 235 height 416
click at [884, 524] on p "Western Power" at bounding box center [907, 530] width 206 height 14
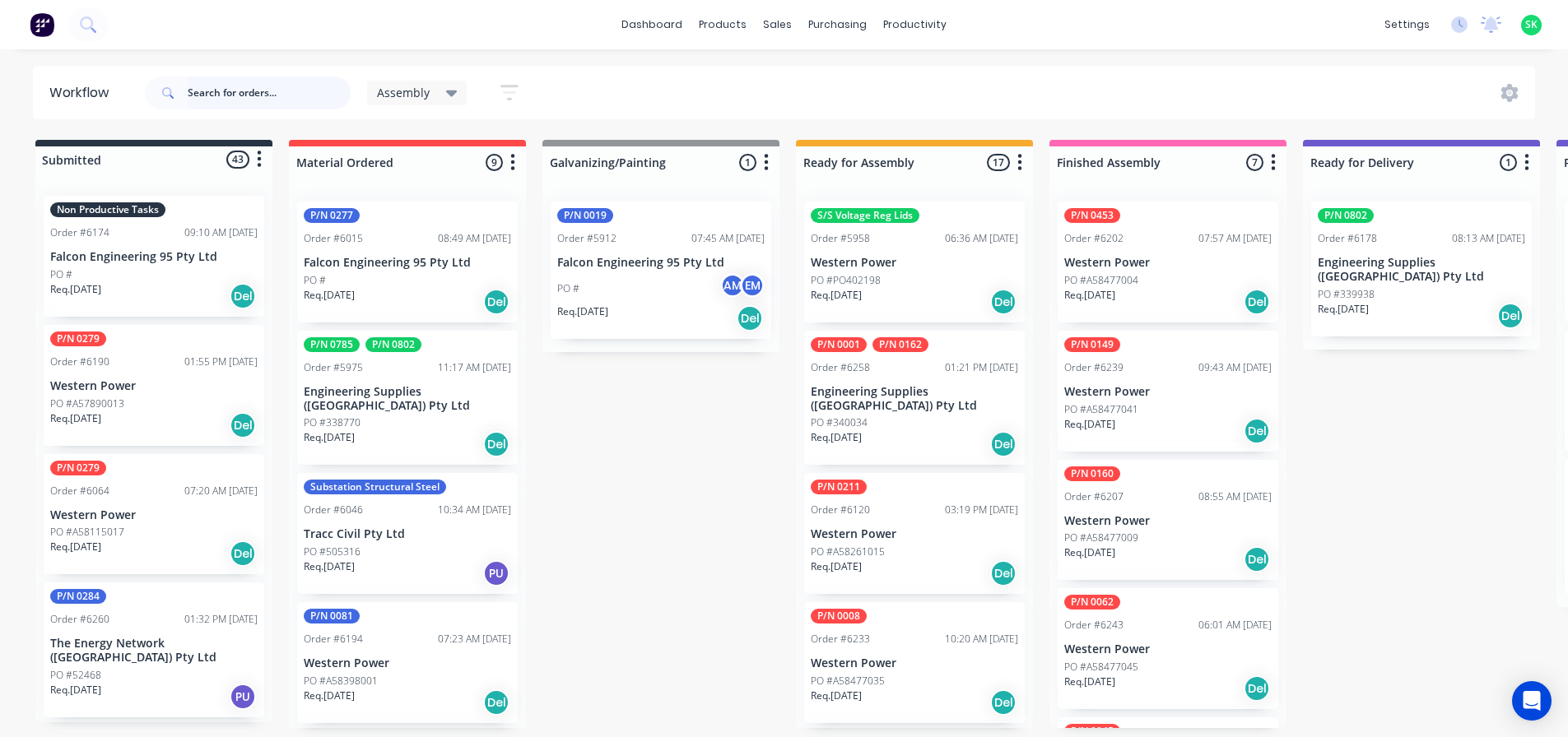
click at [276, 108] on input "text" at bounding box center [269, 92] width 163 height 33
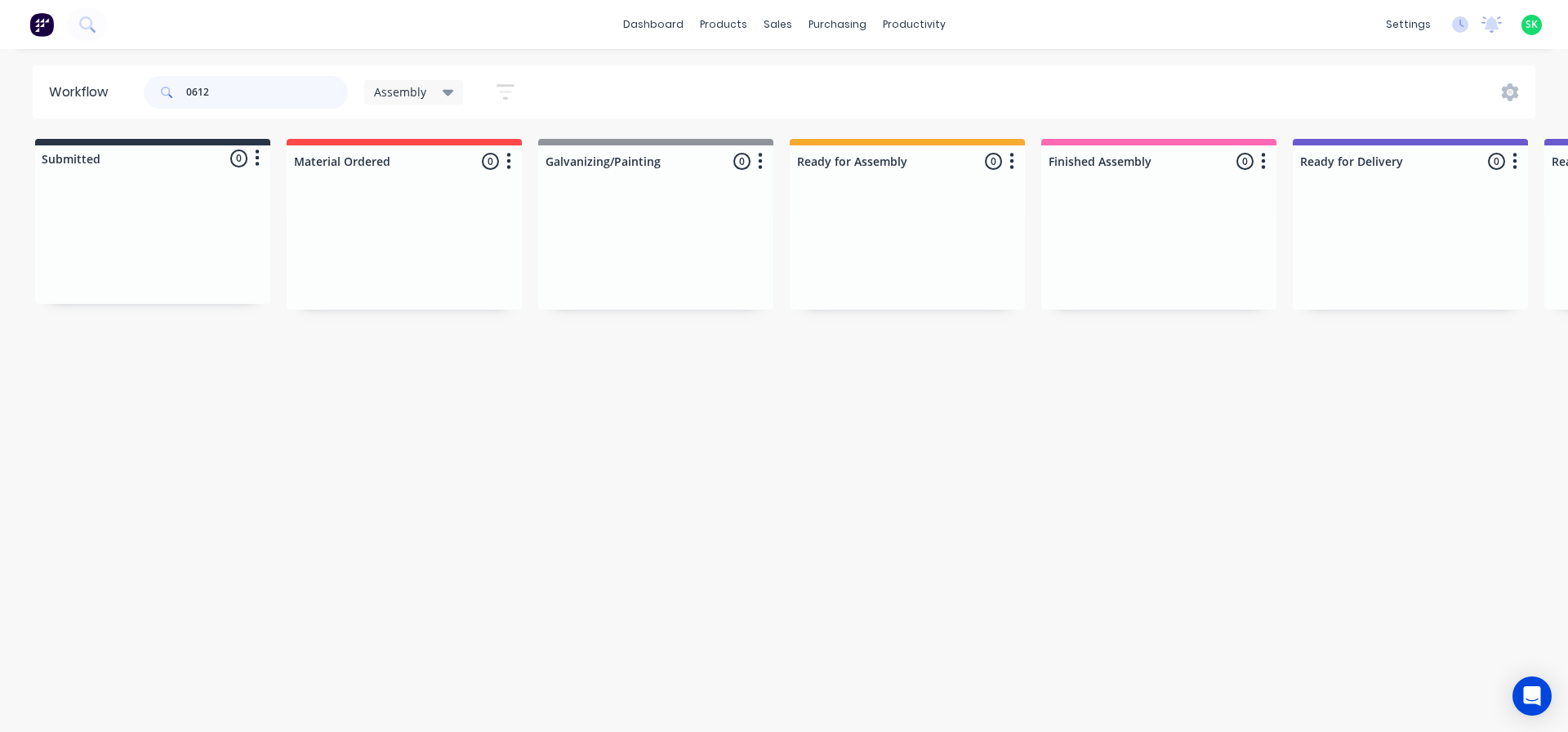
click at [191, 92] on input "0612" at bounding box center [267, 92] width 162 height 33
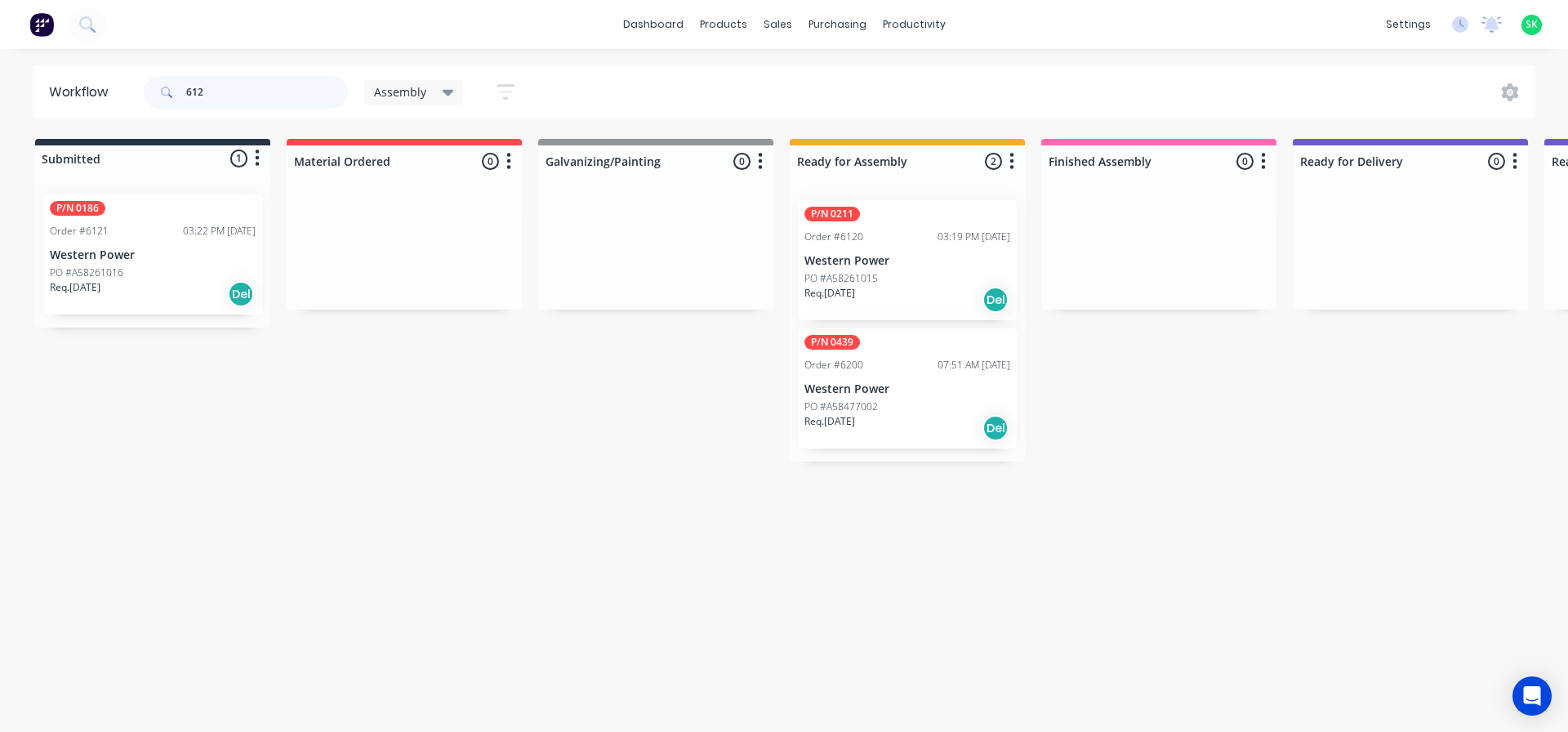
click at [252, 103] on input "612" at bounding box center [267, 92] width 162 height 33
type input "6"
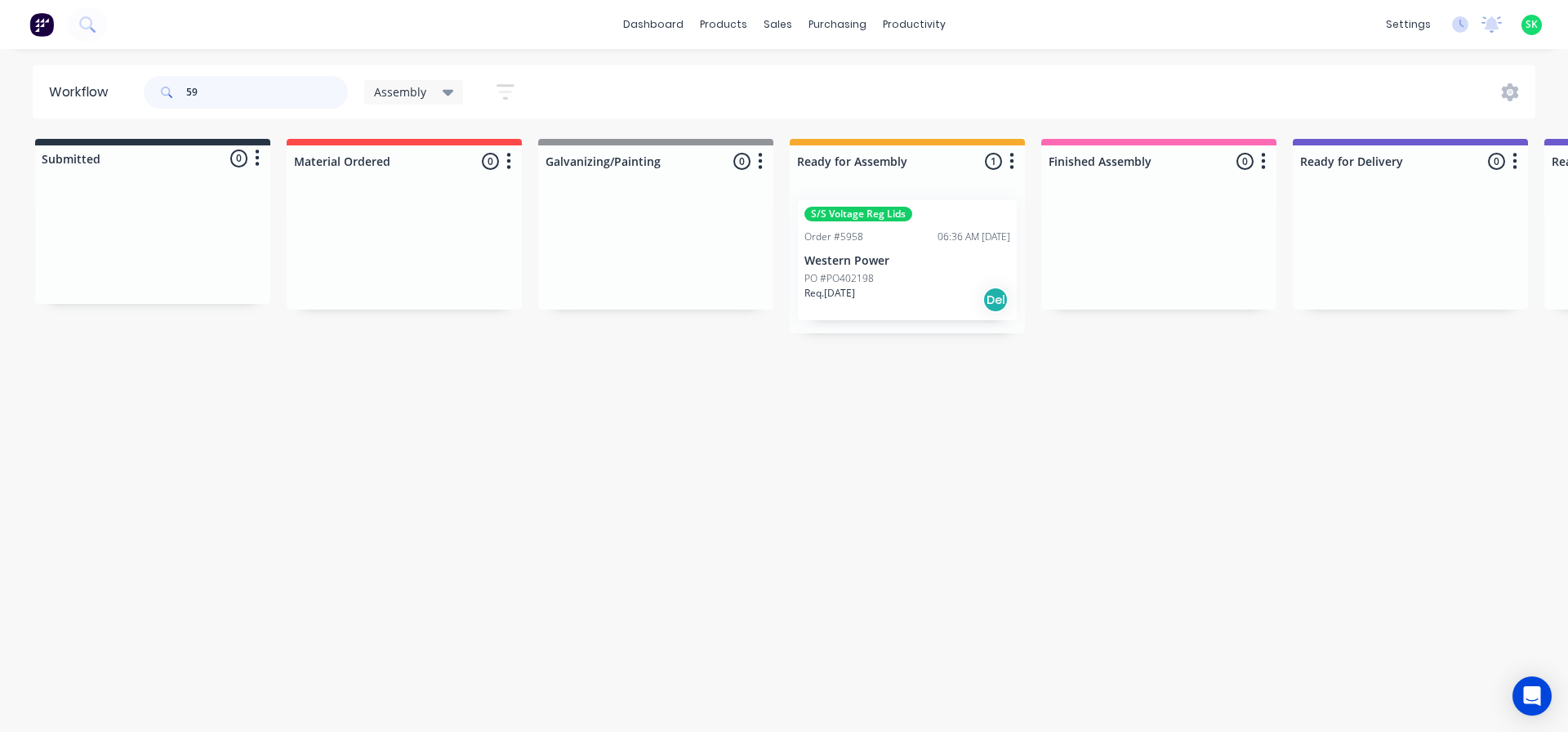
type input "5"
type input "162"
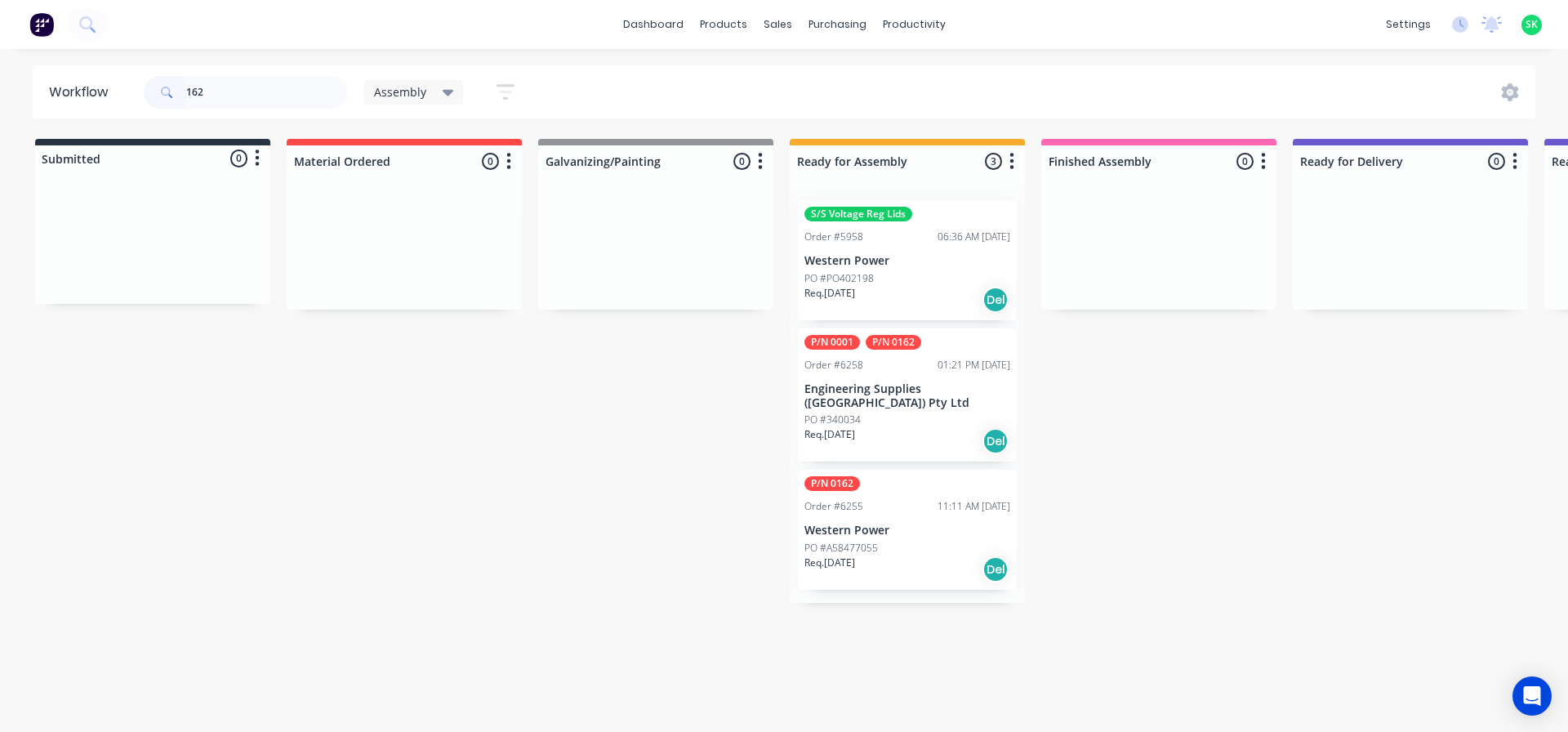
click at [841, 499] on div "Order #6255" at bounding box center [834, 507] width 59 height 15
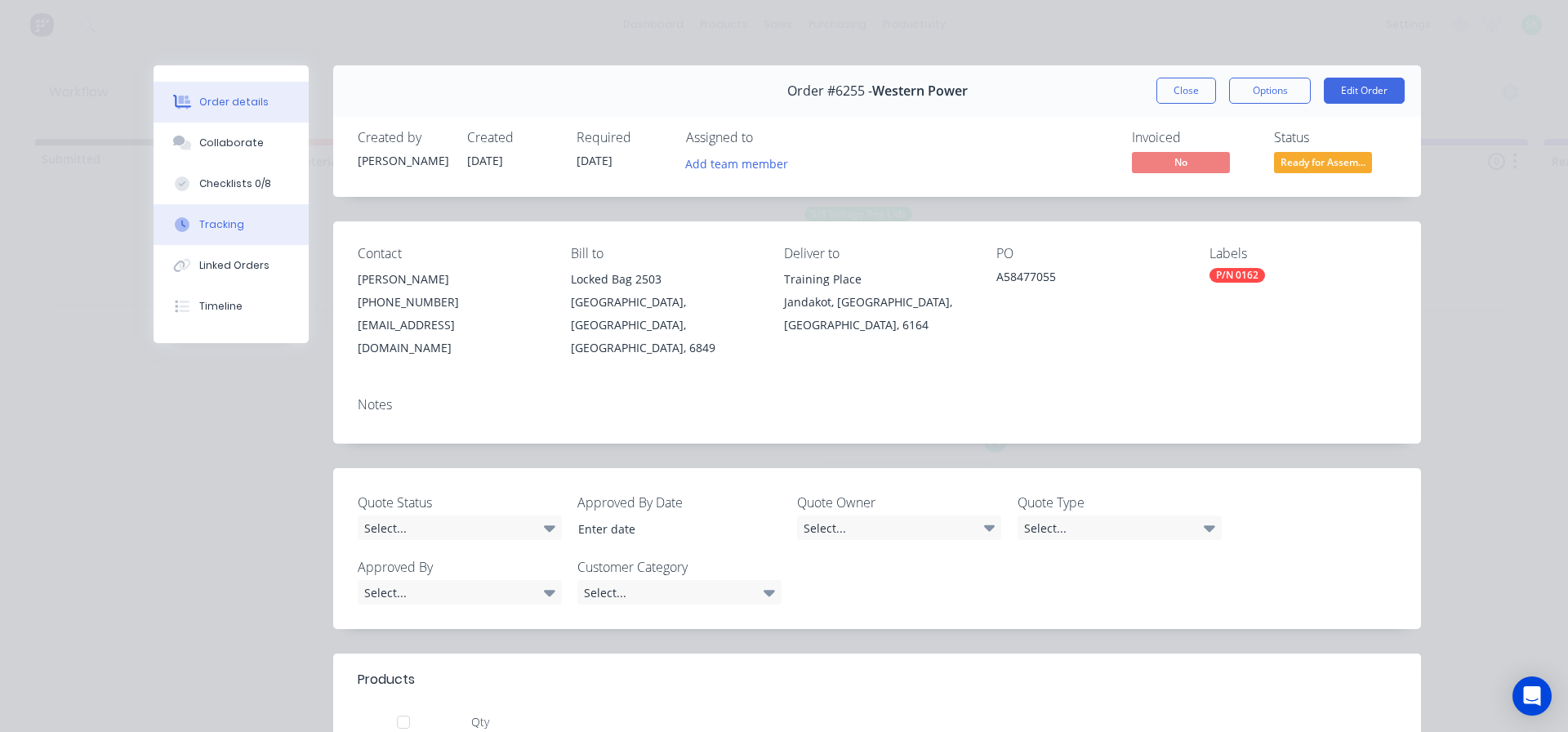
click at [232, 230] on div "Tracking" at bounding box center [221, 225] width 45 height 15
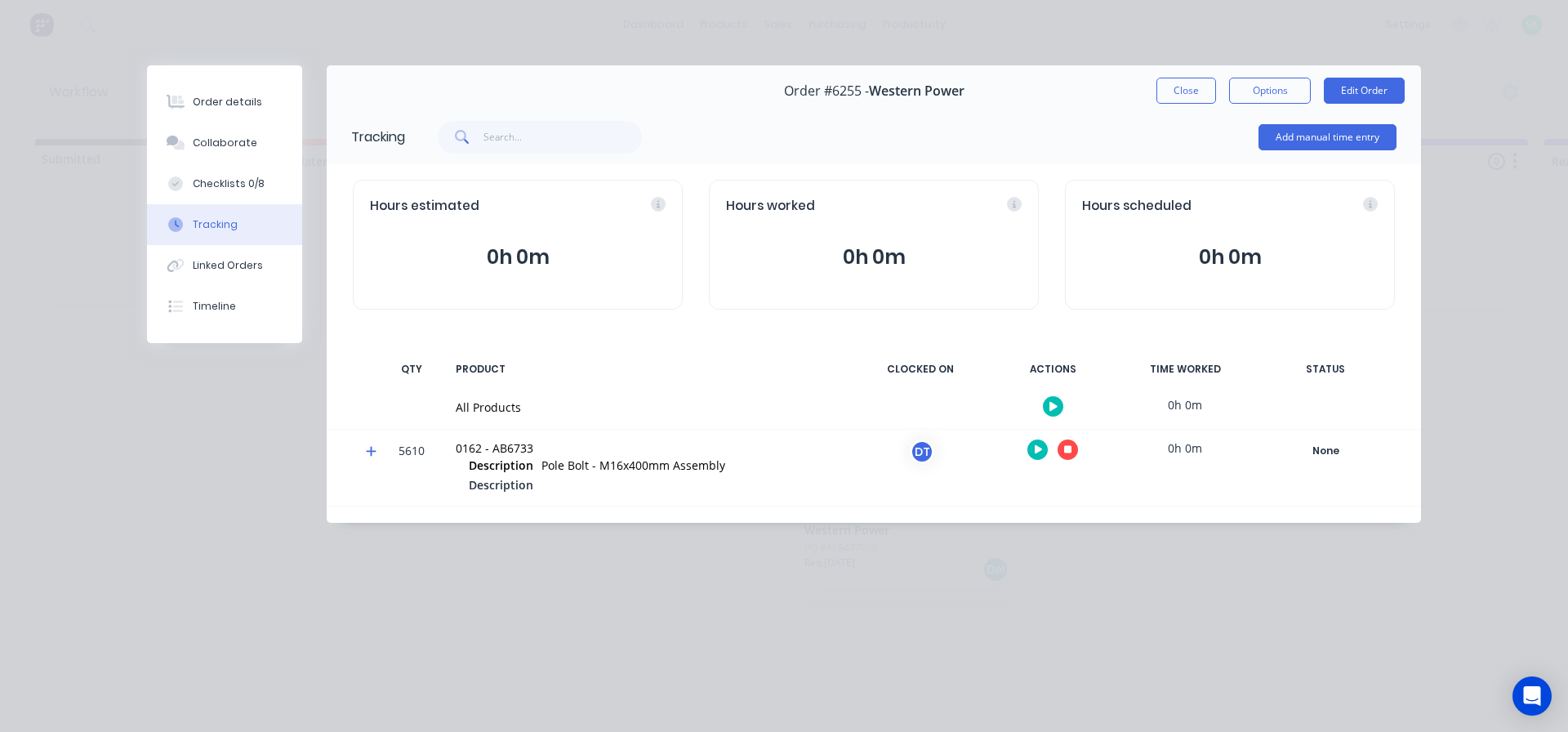
click at [1038, 451] on icon "button" at bounding box center [1039, 450] width 8 height 9
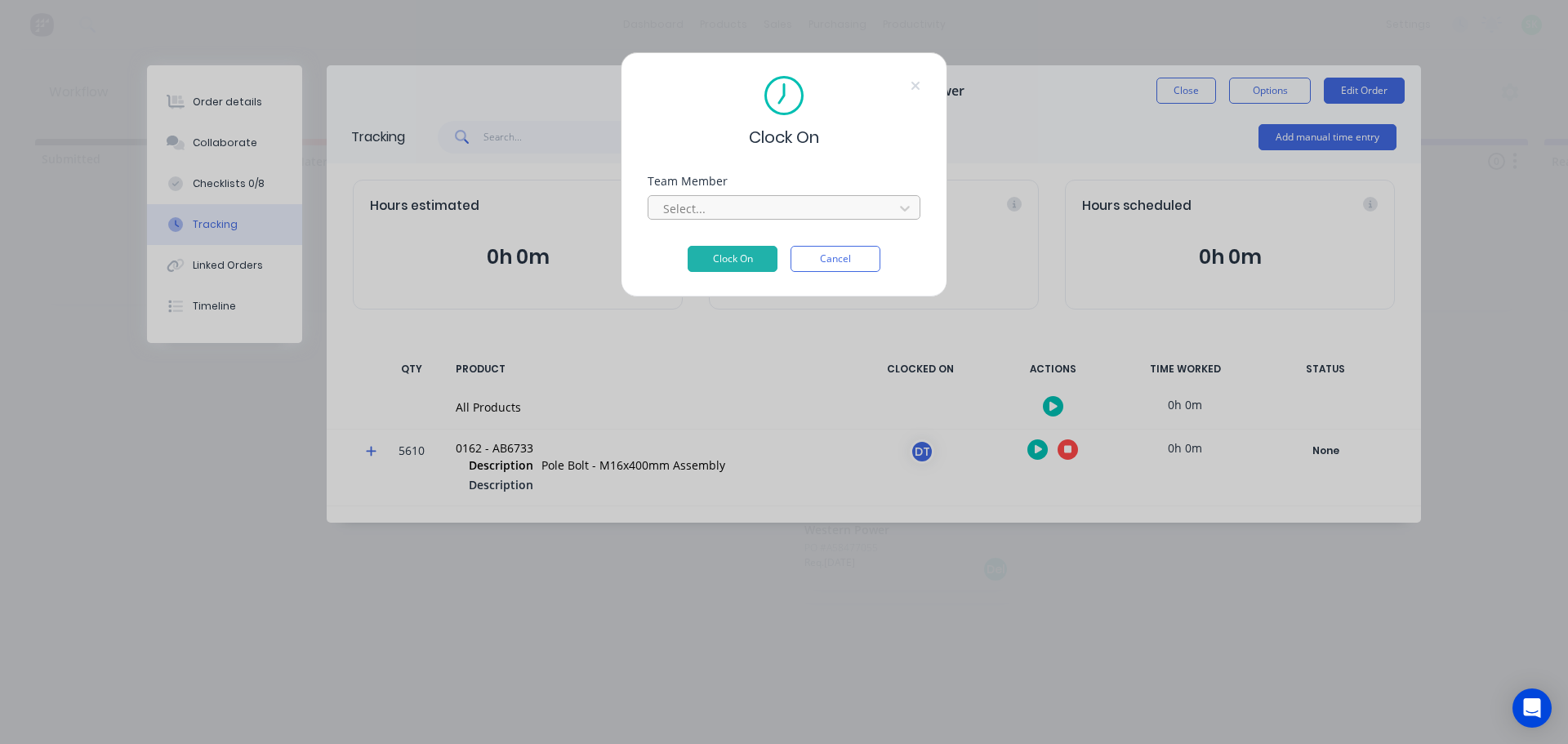
click at [767, 212] on div at bounding box center [774, 208] width 224 height 20
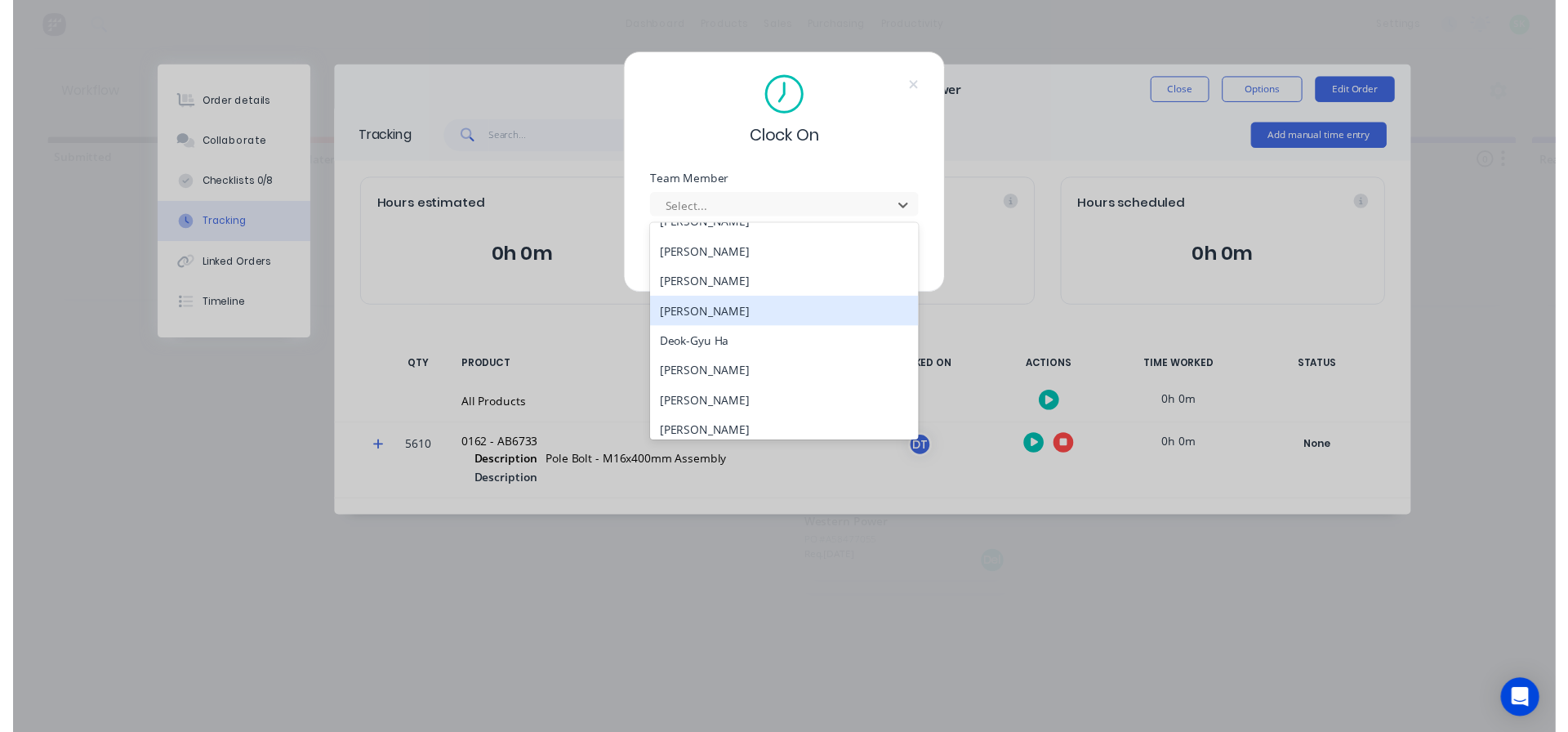
scroll to position [164, 0]
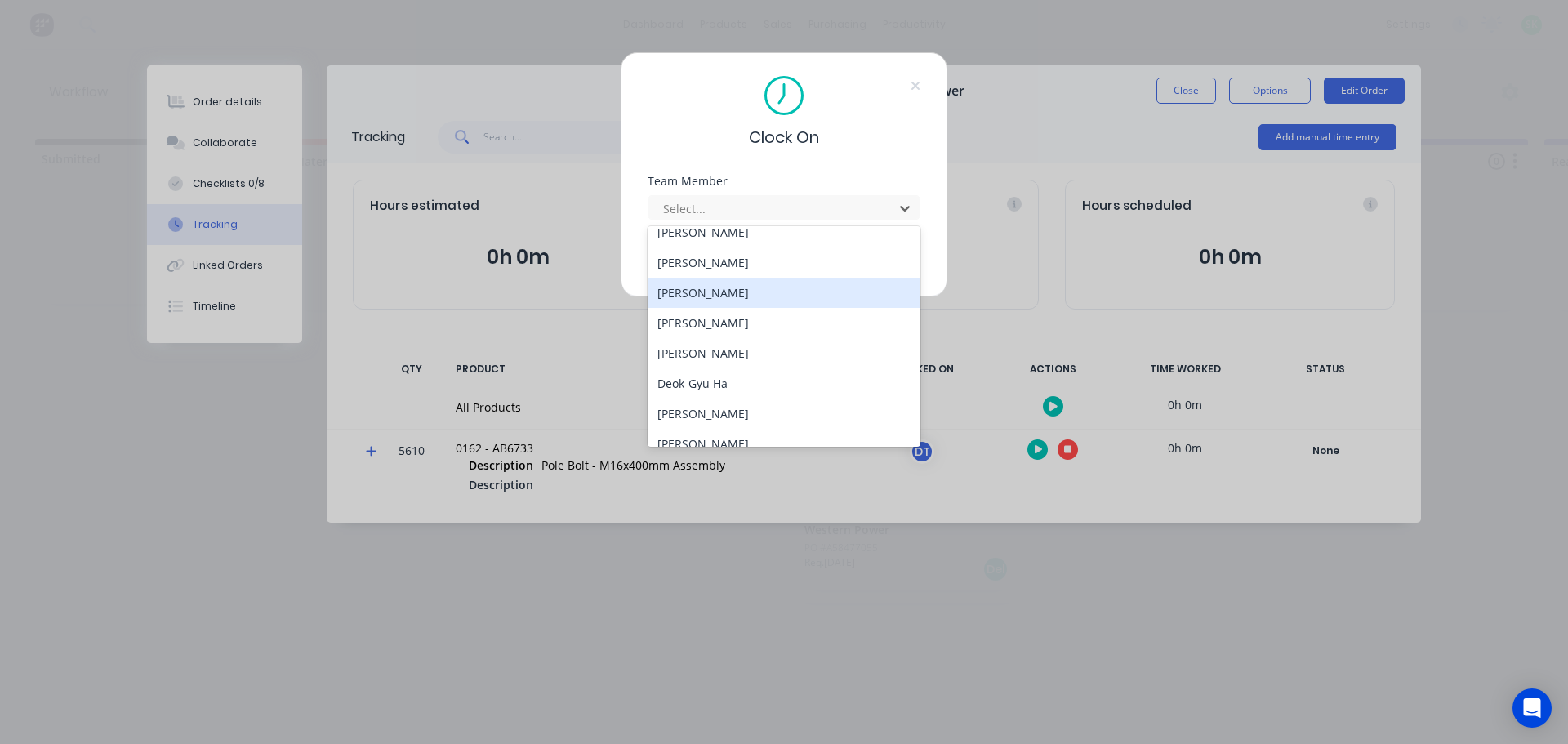
click at [734, 298] on div "Craig Rose" at bounding box center [784, 293] width 273 height 30
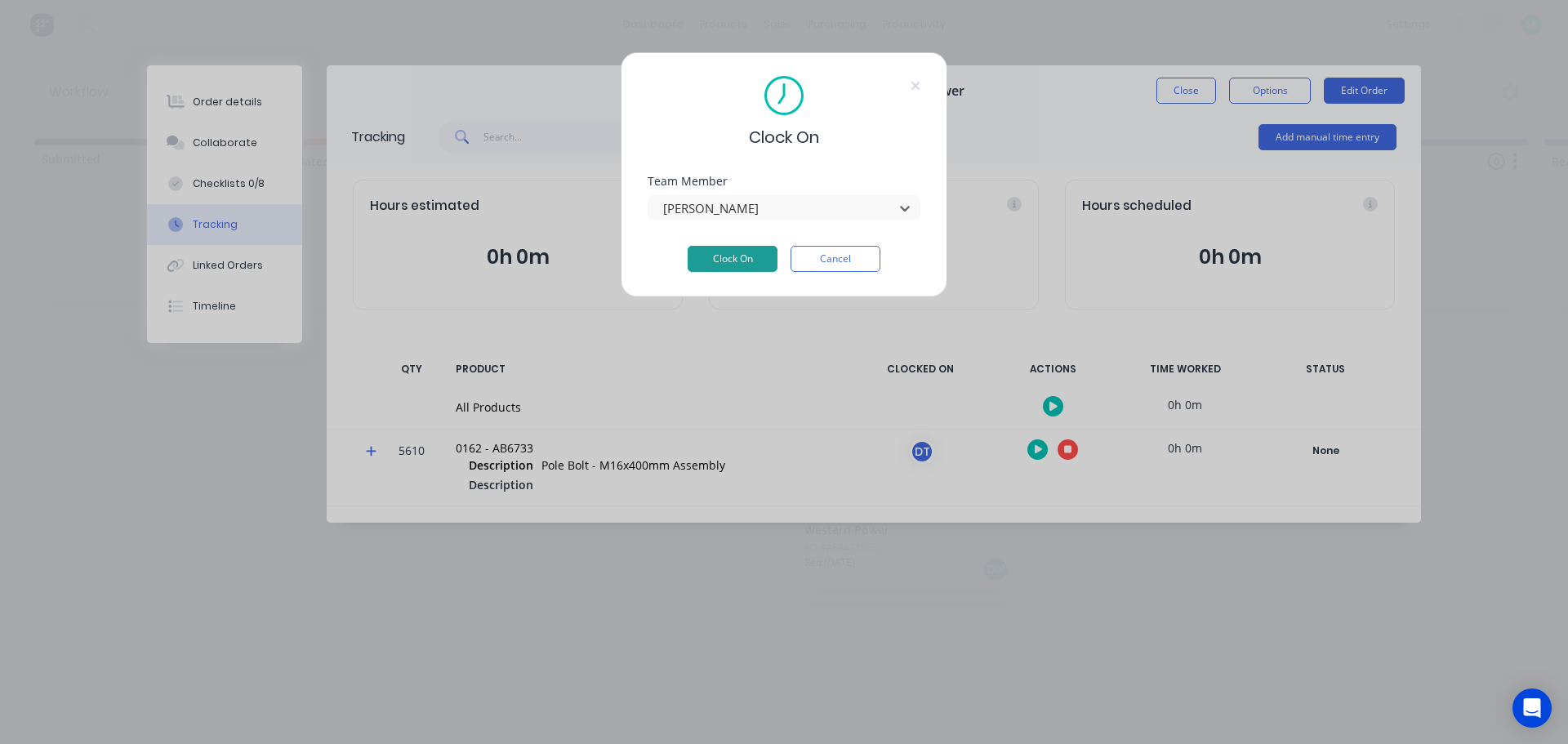
click at [757, 252] on button "Clock On" at bounding box center [732, 259] width 90 height 26
